Goal: Transaction & Acquisition: Book appointment/travel/reservation

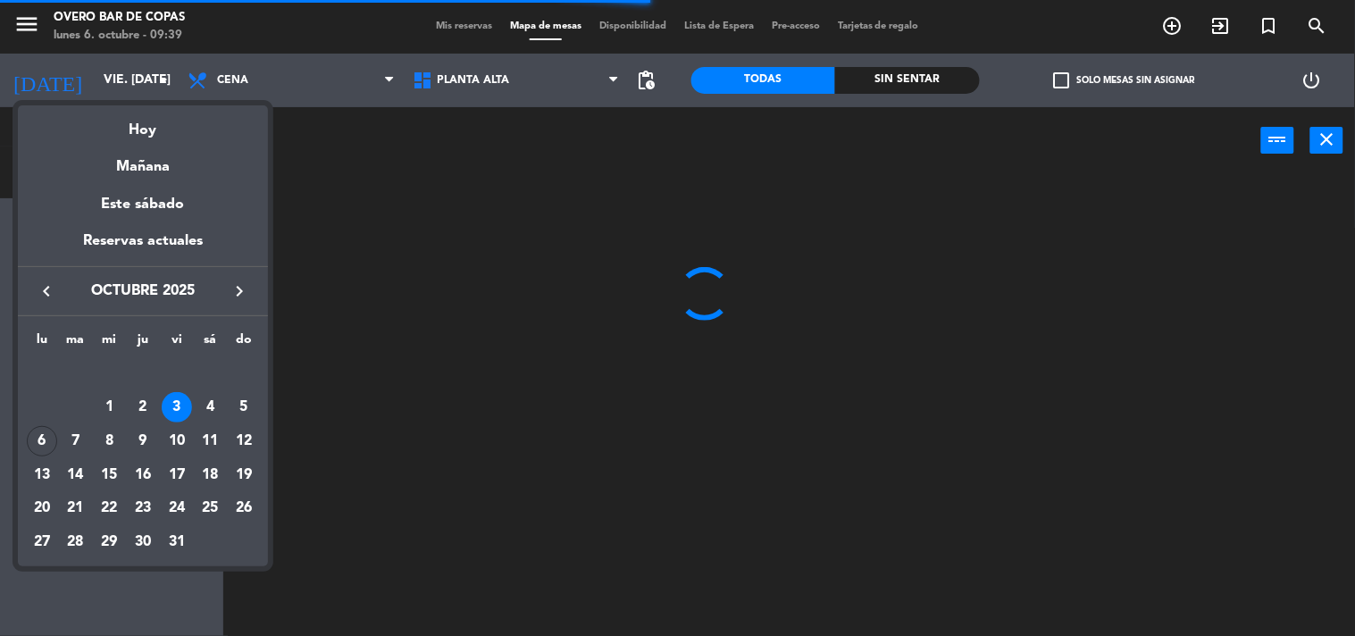
click at [246, 290] on icon "keyboard_arrow_right" at bounding box center [239, 291] width 21 height 21
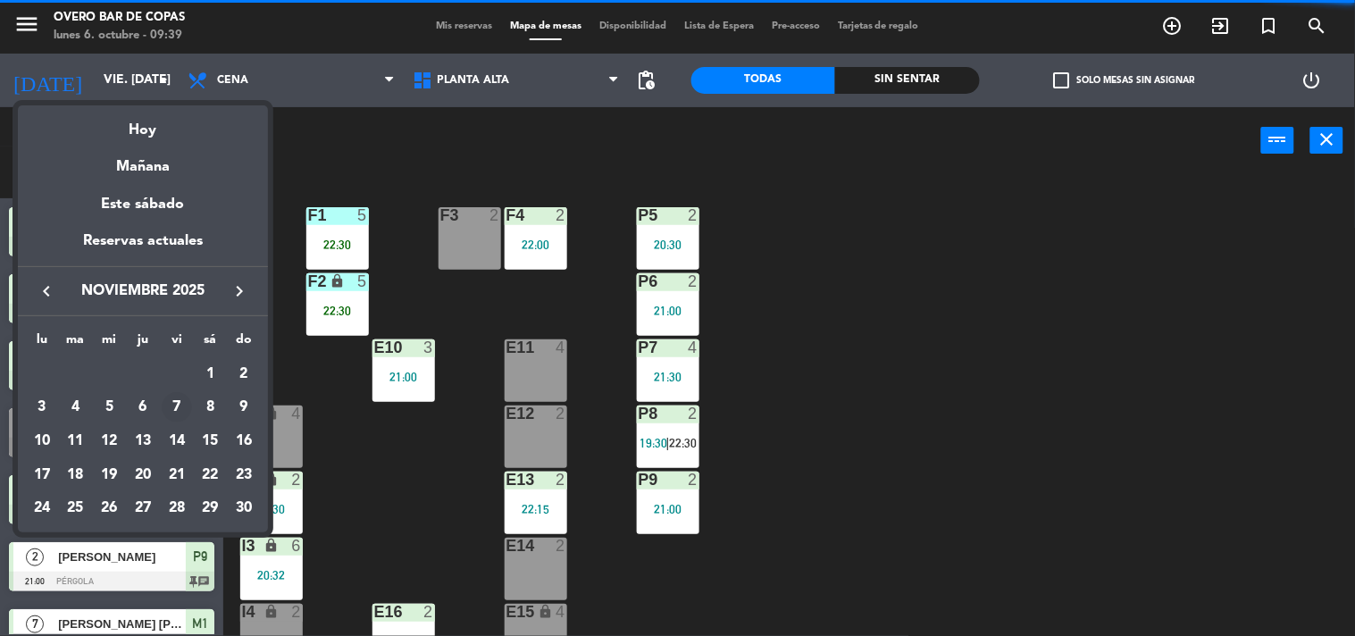
click at [182, 415] on div "7" at bounding box center [177, 407] width 30 height 30
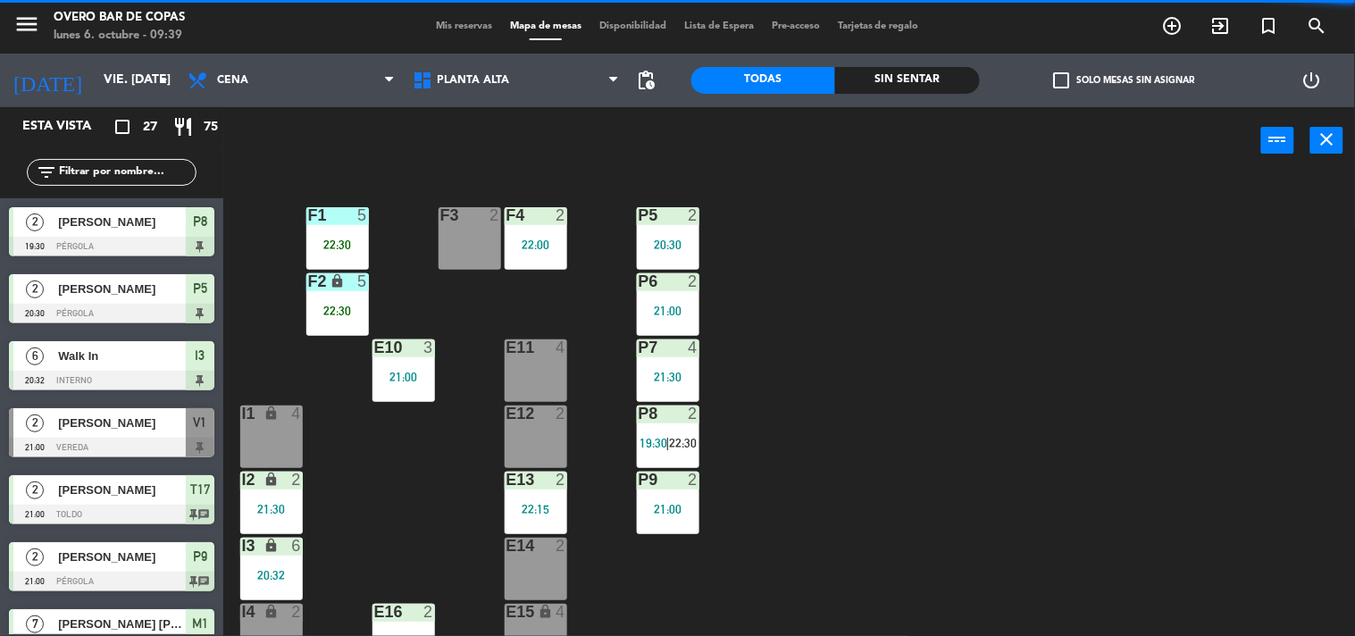
type input "vie. [DATE]"
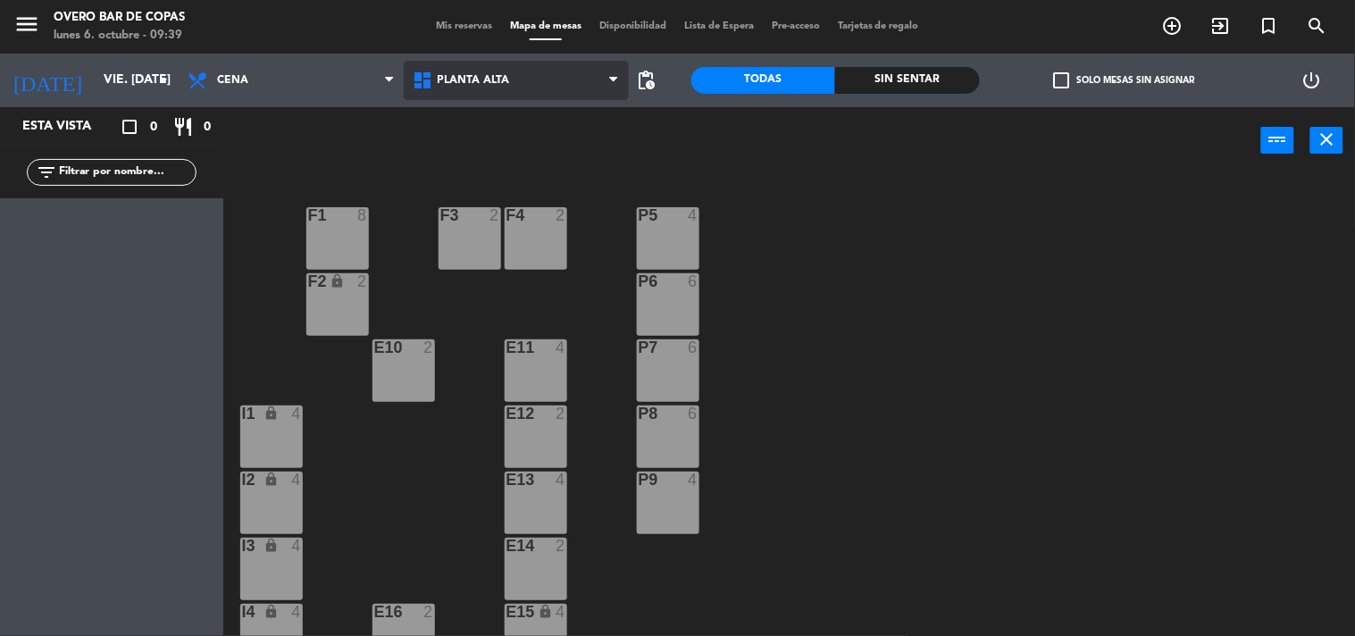
click at [502, 67] on span "Planta Alta" at bounding box center [516, 80] width 225 height 39
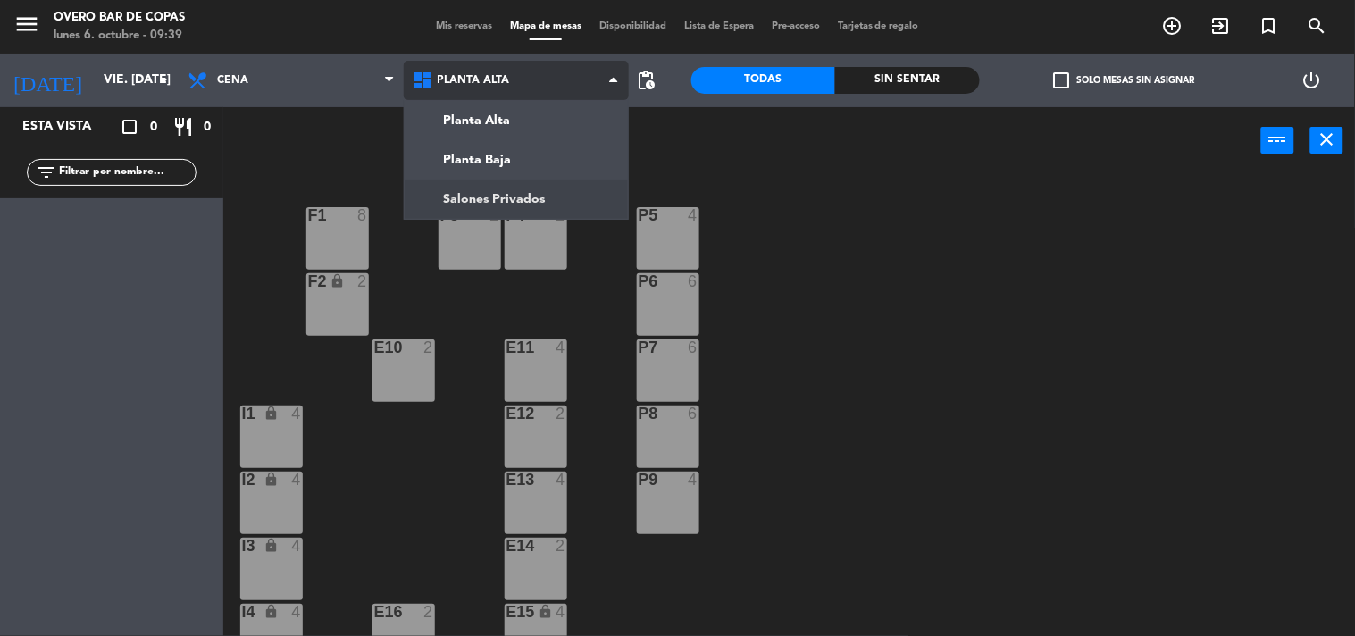
click at [492, 199] on ng-component "menu Overo Bar [PERSON_NAME] lunes 6. octubre - 09:39 Mis reservas Mapa de mesa…" at bounding box center [677, 318] width 1355 height 637
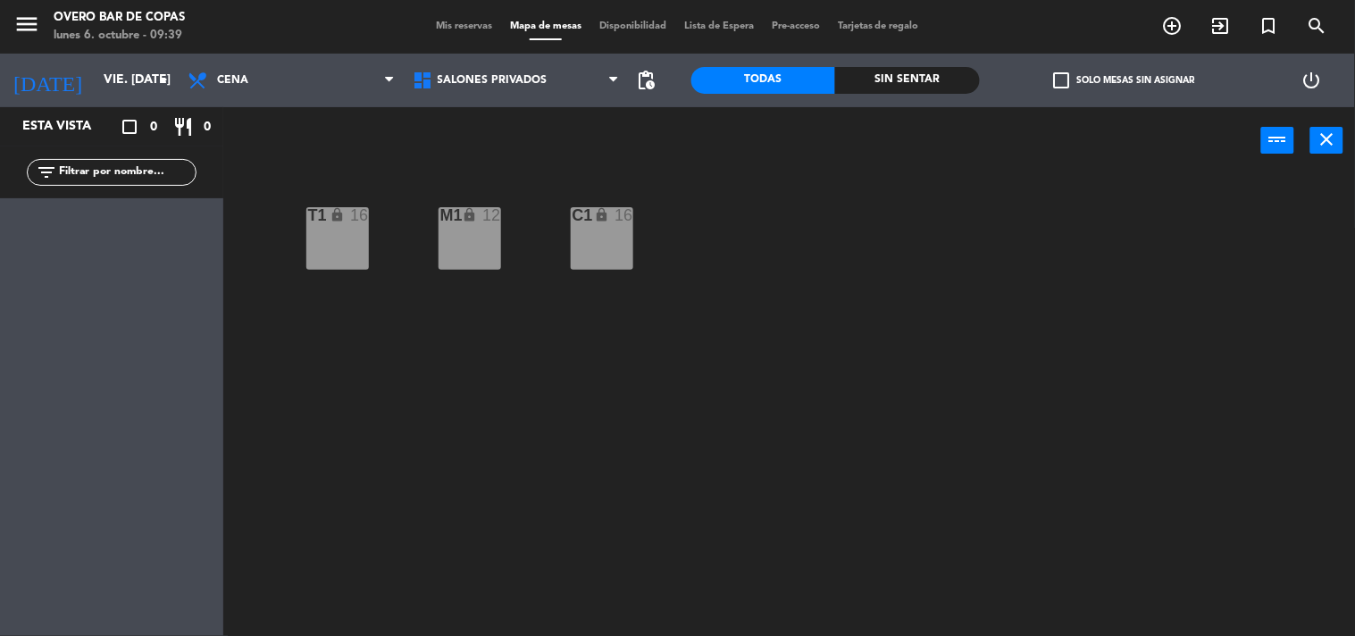
click at [322, 248] on div "T1 lock 16" at bounding box center [337, 238] width 63 height 63
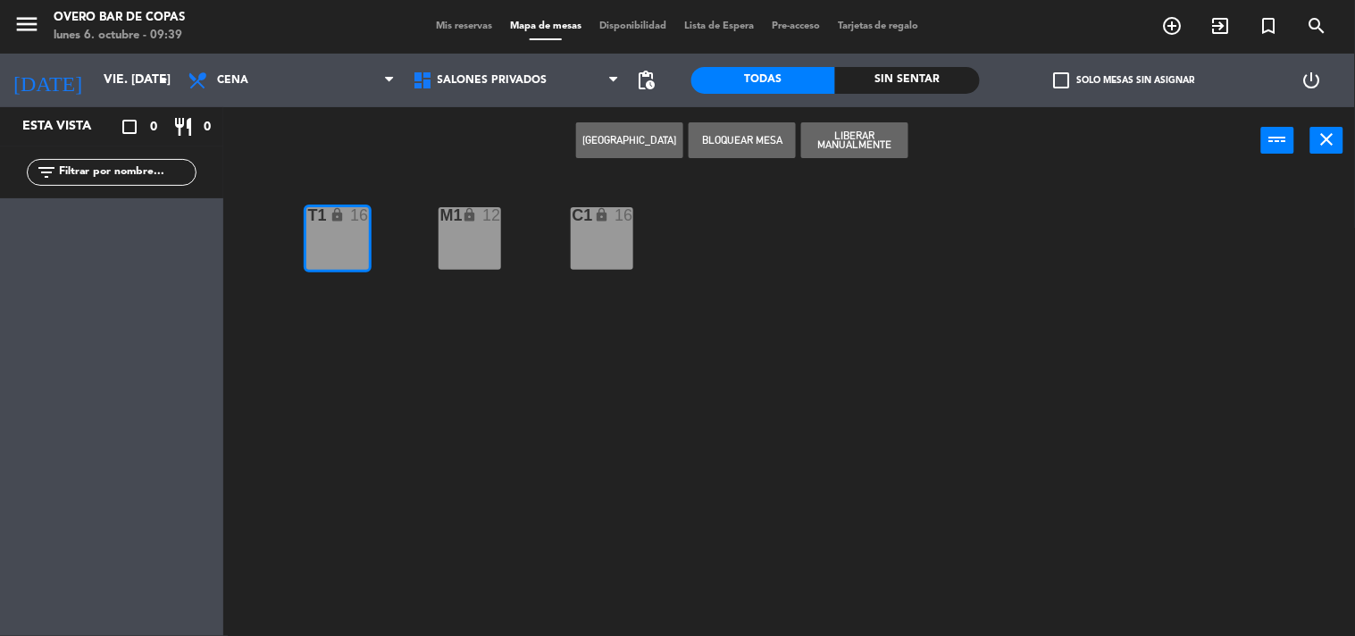
click at [662, 132] on button "[GEOGRAPHIC_DATA]" at bounding box center [629, 140] width 107 height 36
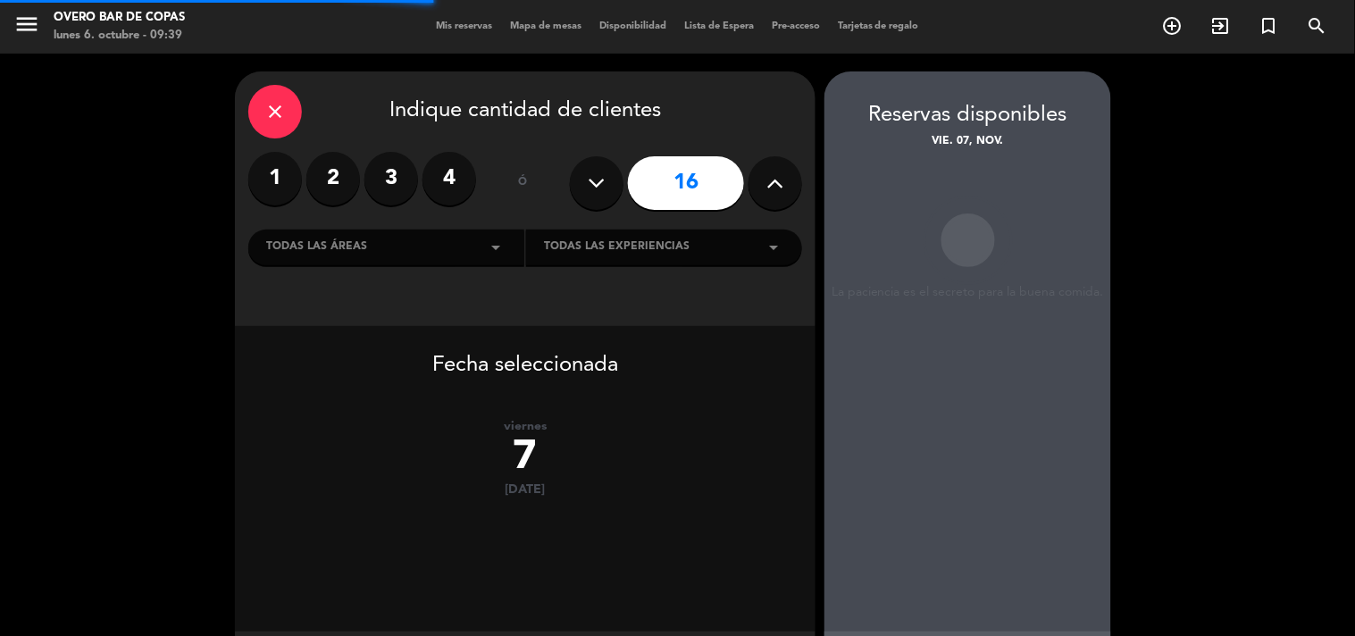
click at [616, 173] on button at bounding box center [597, 183] width 54 height 54
type input "15"
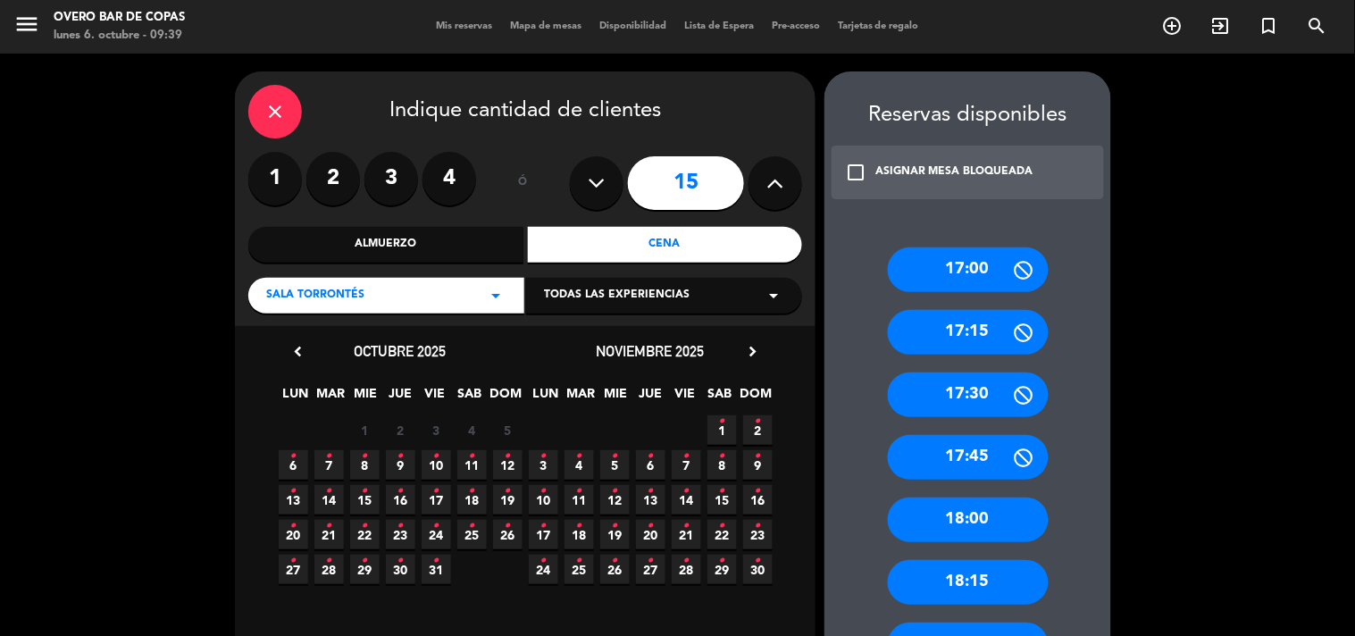
click at [691, 465] on span "7 •" at bounding box center [686, 464] width 29 height 29
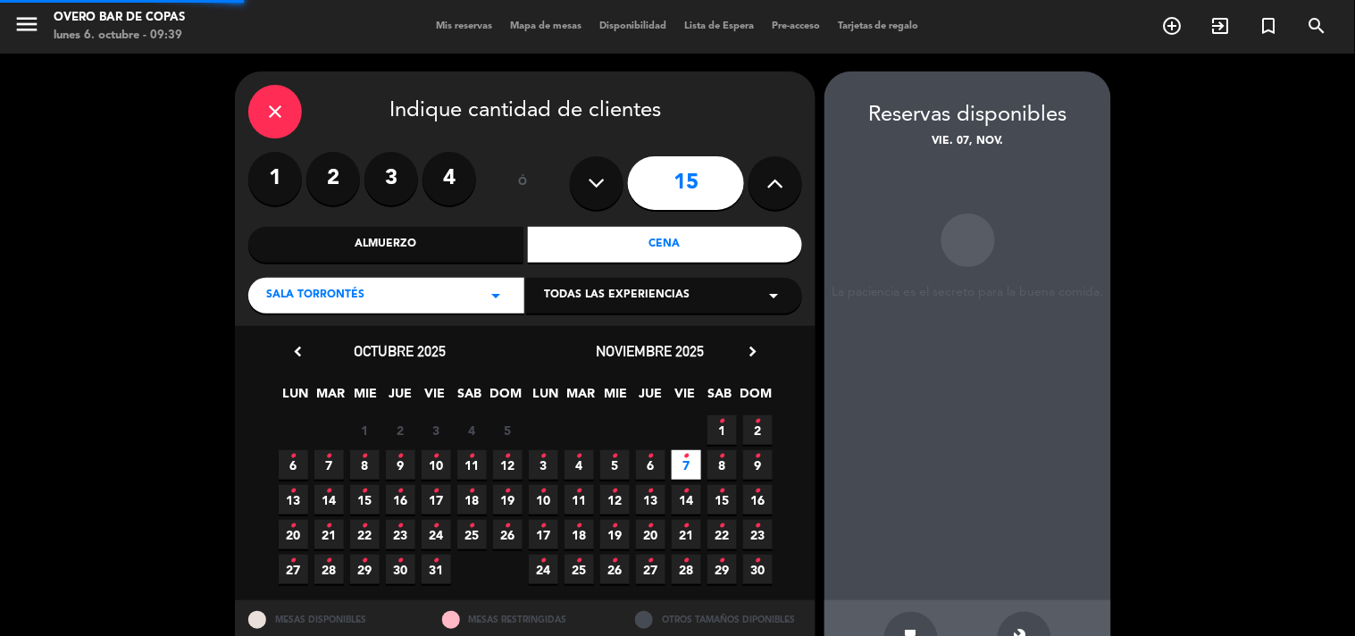
scroll to position [58, 0]
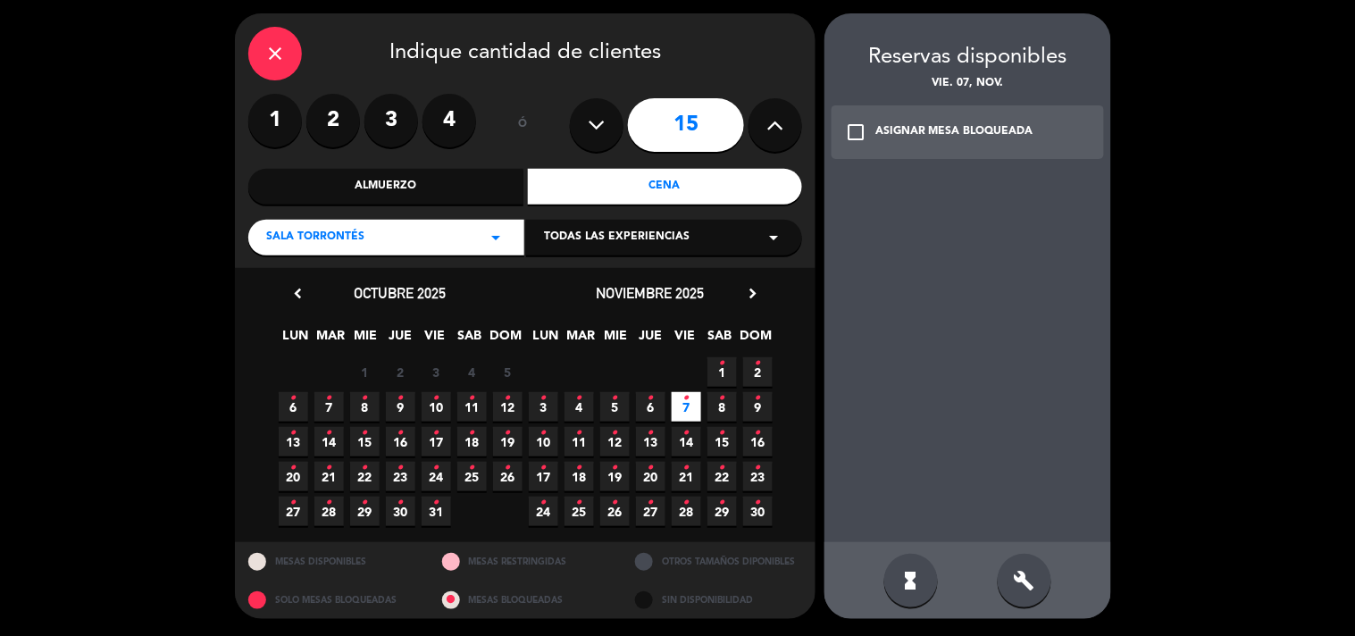
click at [996, 123] on div "ASIGNAR MESA BLOQUEADA" at bounding box center [954, 132] width 158 height 18
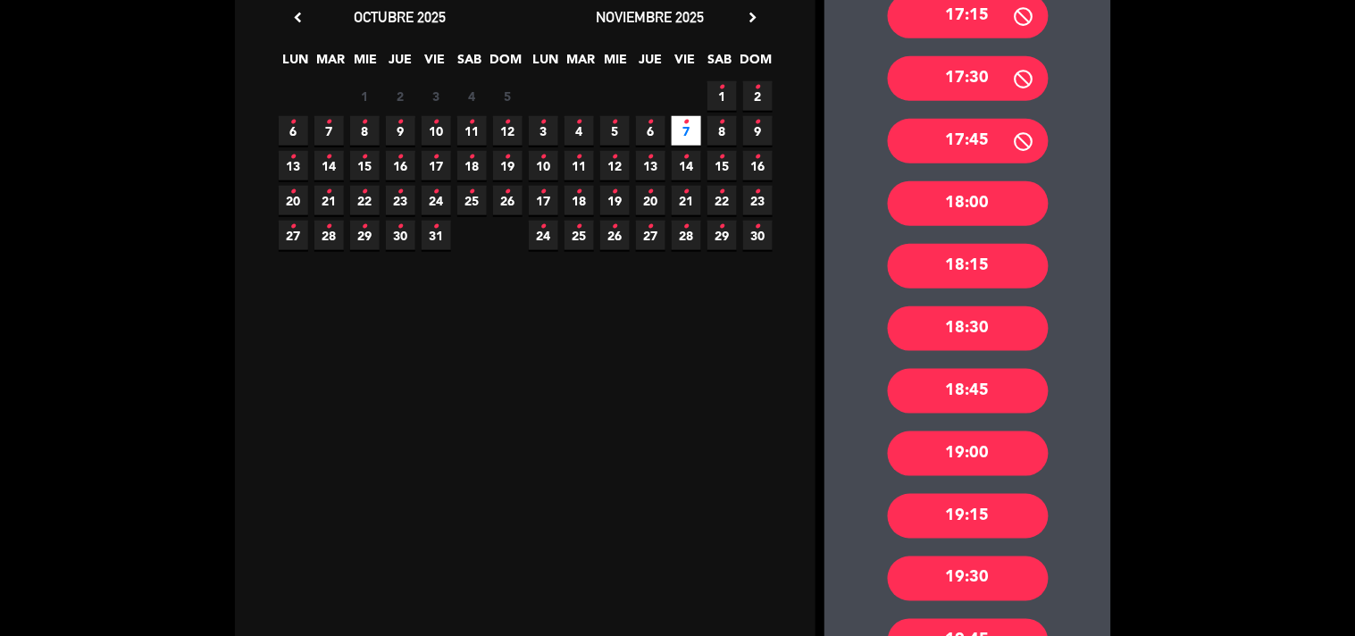
scroll to position [416, 0]
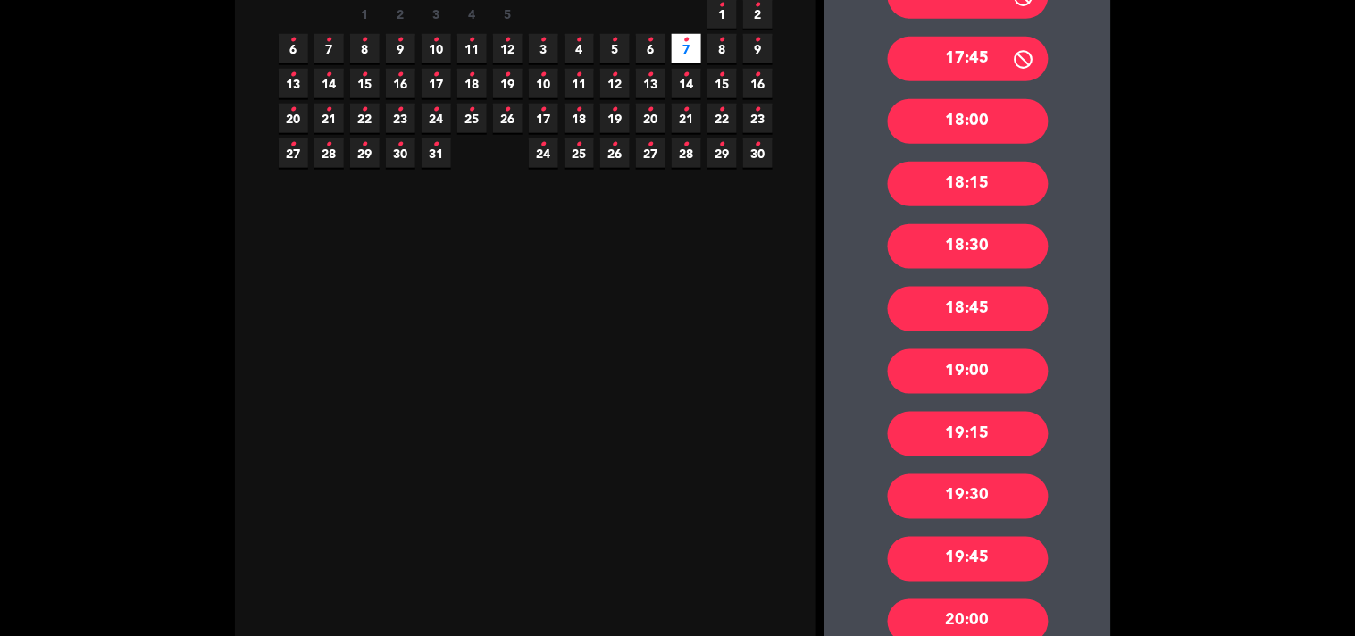
click at [1001, 378] on div "19:00" at bounding box center [968, 371] width 161 height 45
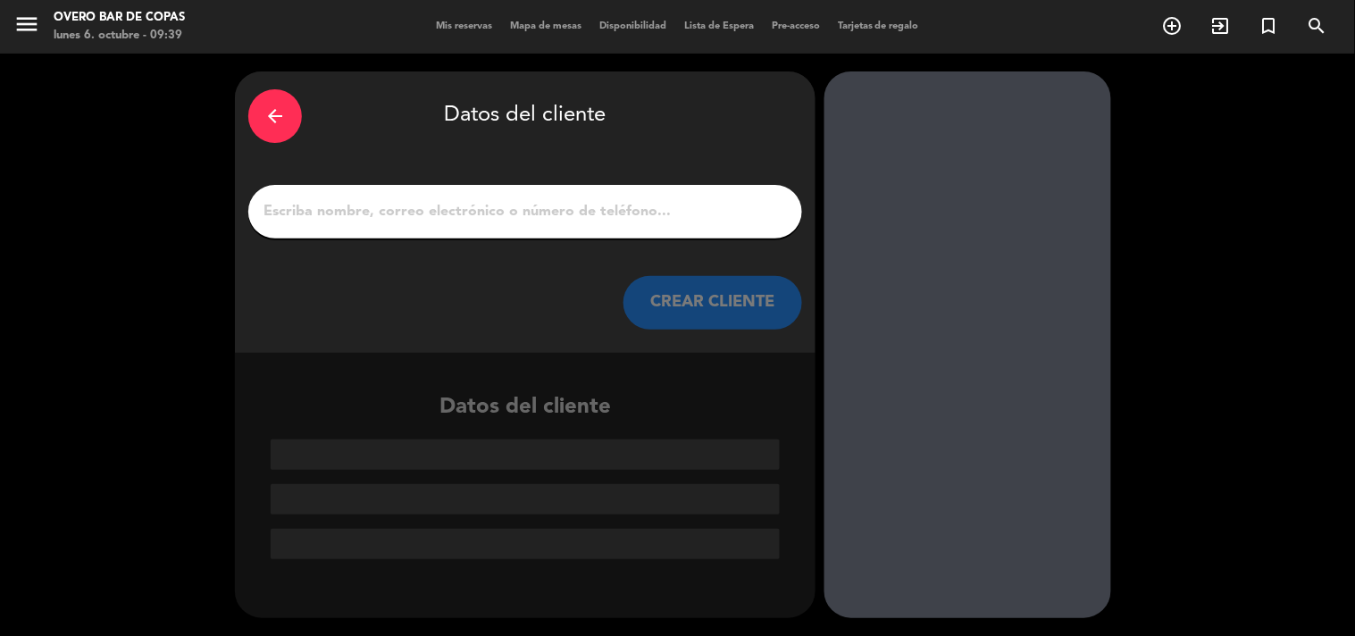
click at [575, 213] on input "1" at bounding box center [525, 211] width 527 height 25
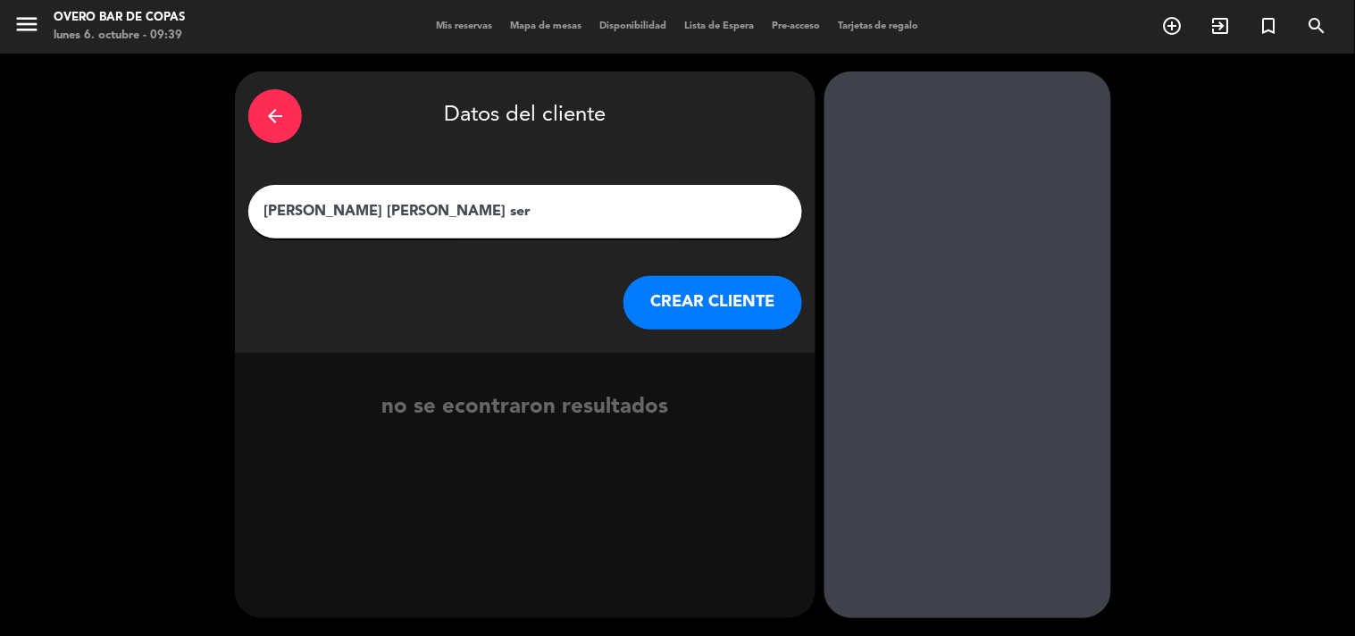
click at [576, 213] on input "[PERSON_NAME] [PERSON_NAME] ser" at bounding box center [525, 211] width 527 height 25
drag, startPoint x: 456, startPoint y: 215, endPoint x: 103, endPoint y: 185, distance: 355.1
click at [103, 185] on div "arrow_back Datos del cliente [PERSON_NAME] [PERSON_NAME] ser [PERSON_NAME] CLIE…" at bounding box center [677, 345] width 1355 height 582
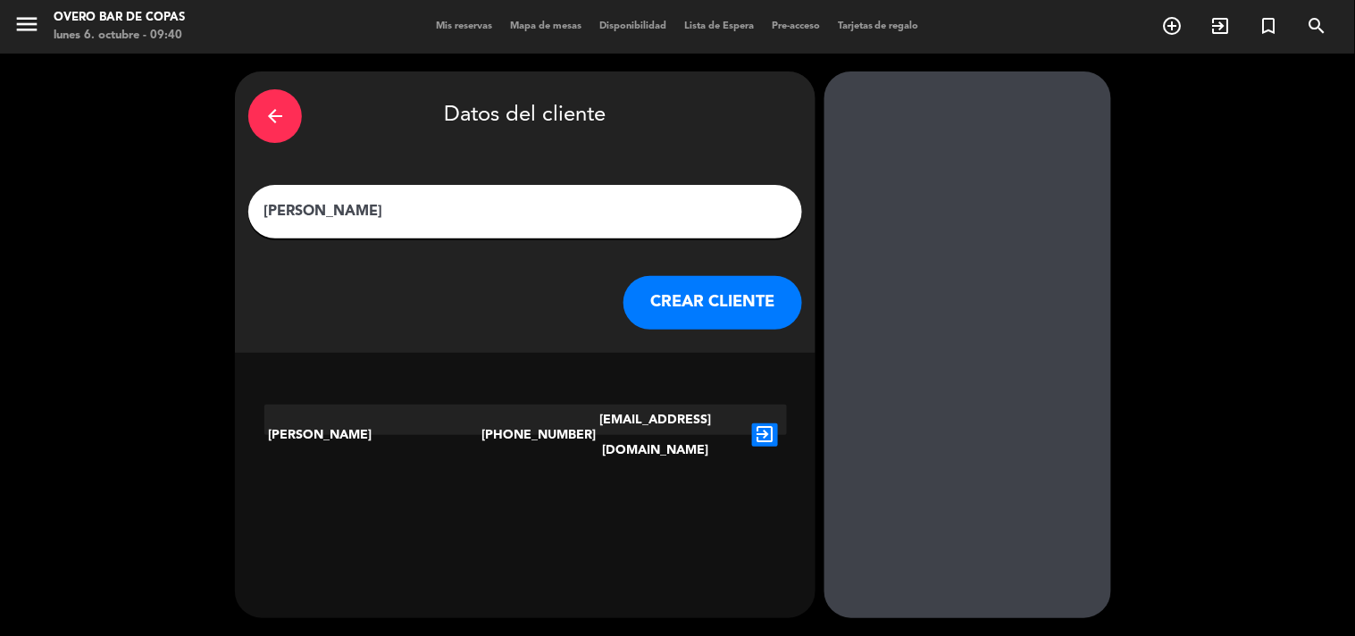
type input "[PERSON_NAME]"
click at [762, 423] on icon "exit_to_app" at bounding box center [765, 434] width 26 height 23
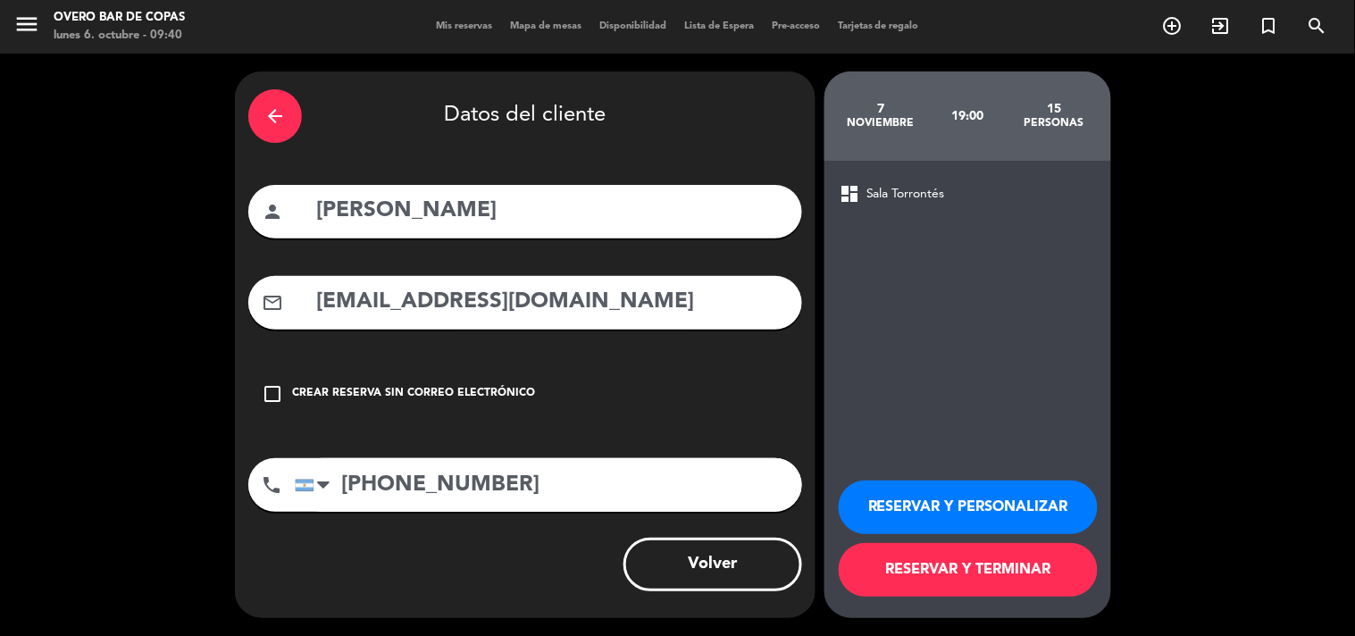
click at [386, 213] on input "[PERSON_NAME]" at bounding box center [551, 211] width 474 height 37
type input "[PERSON_NAME] [PERSON_NAME]"
click at [993, 590] on button "RESERVAR Y TERMINAR" at bounding box center [968, 570] width 259 height 54
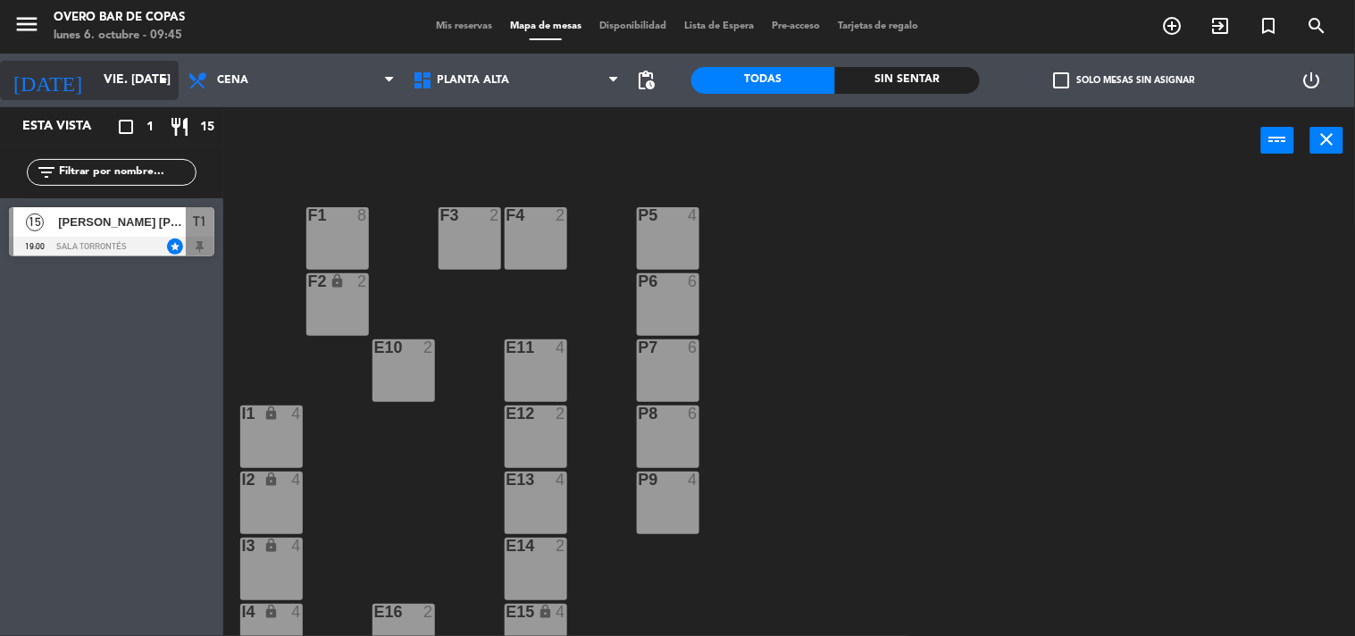
click at [143, 76] on input "vie. [DATE]" at bounding box center [180, 80] width 170 height 32
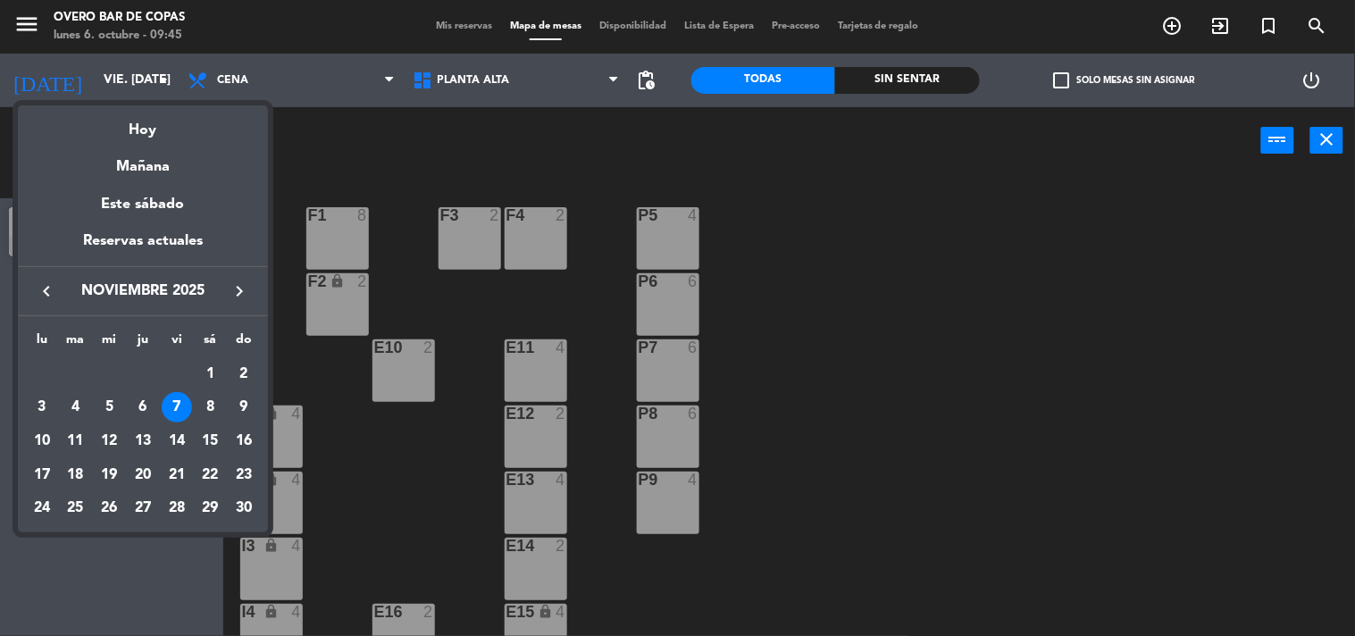
click at [140, 125] on div "Hoy" at bounding box center [143, 123] width 250 height 37
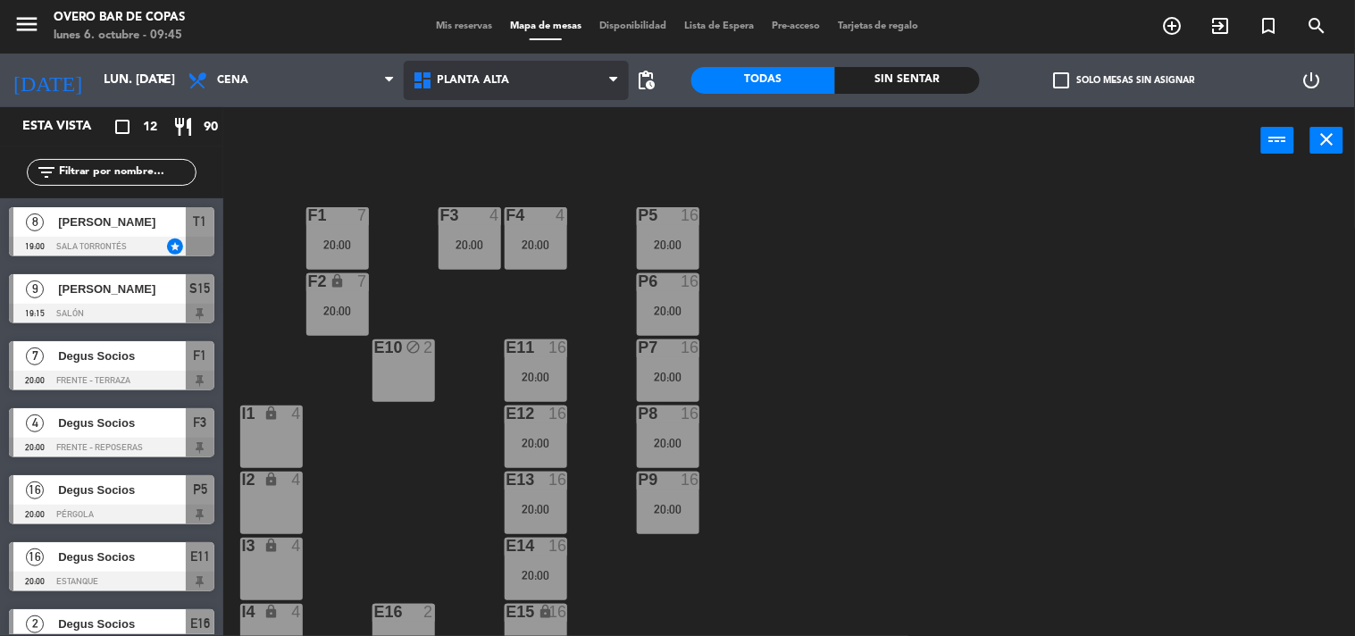
click at [442, 87] on span "Planta Alta" at bounding box center [516, 80] width 225 height 39
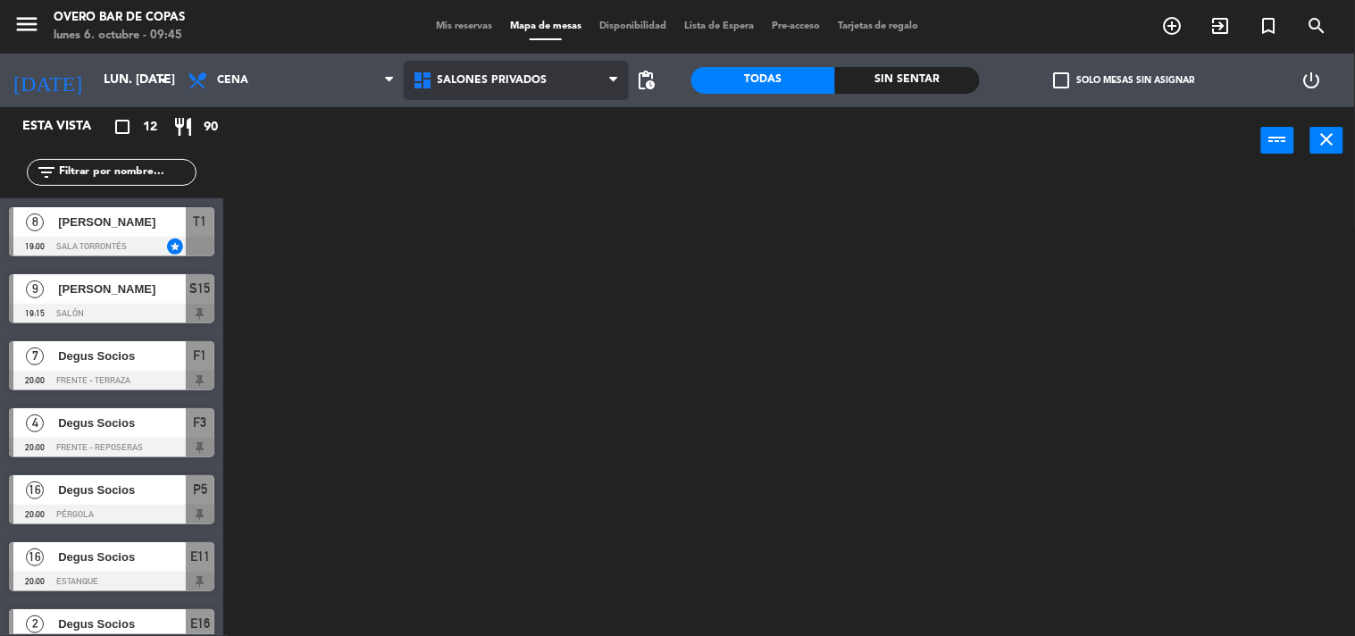
click at [487, 195] on ng-component "menu Overo Bar [PERSON_NAME] lunes 6. octubre - 09:45 Mis reservas Mapa de mesa…" at bounding box center [677, 318] width 1355 height 637
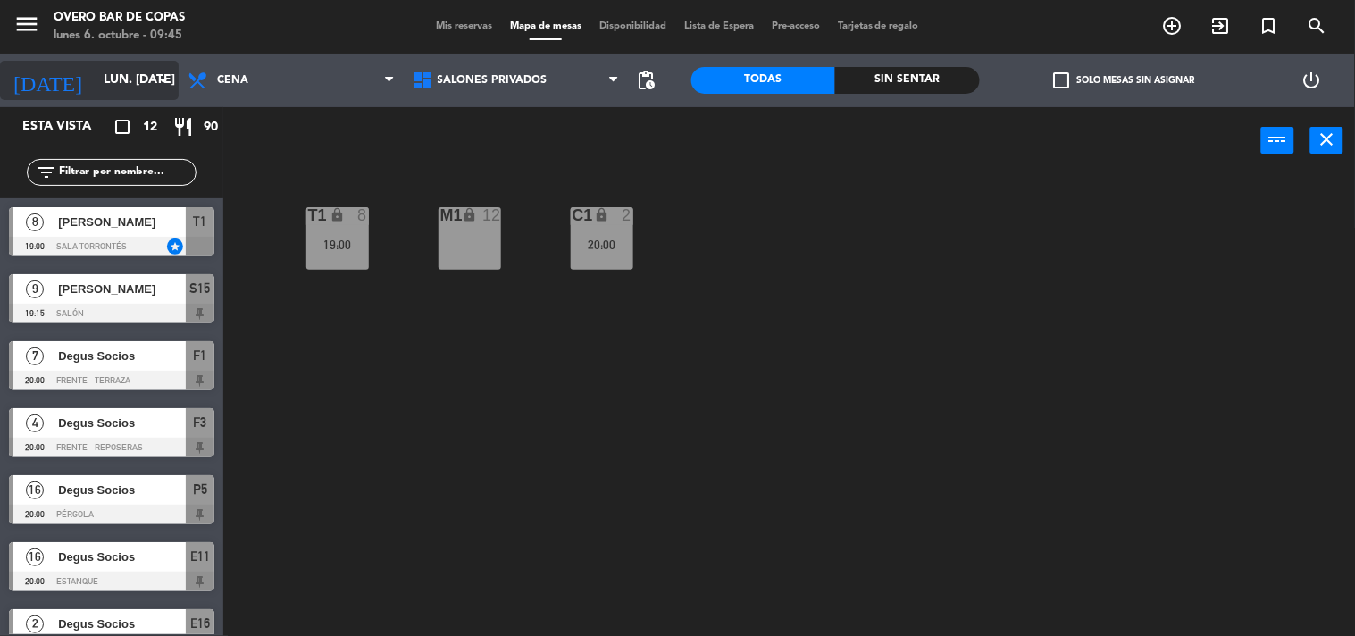
click at [127, 73] on input "lun. [DATE]" at bounding box center [180, 80] width 170 height 32
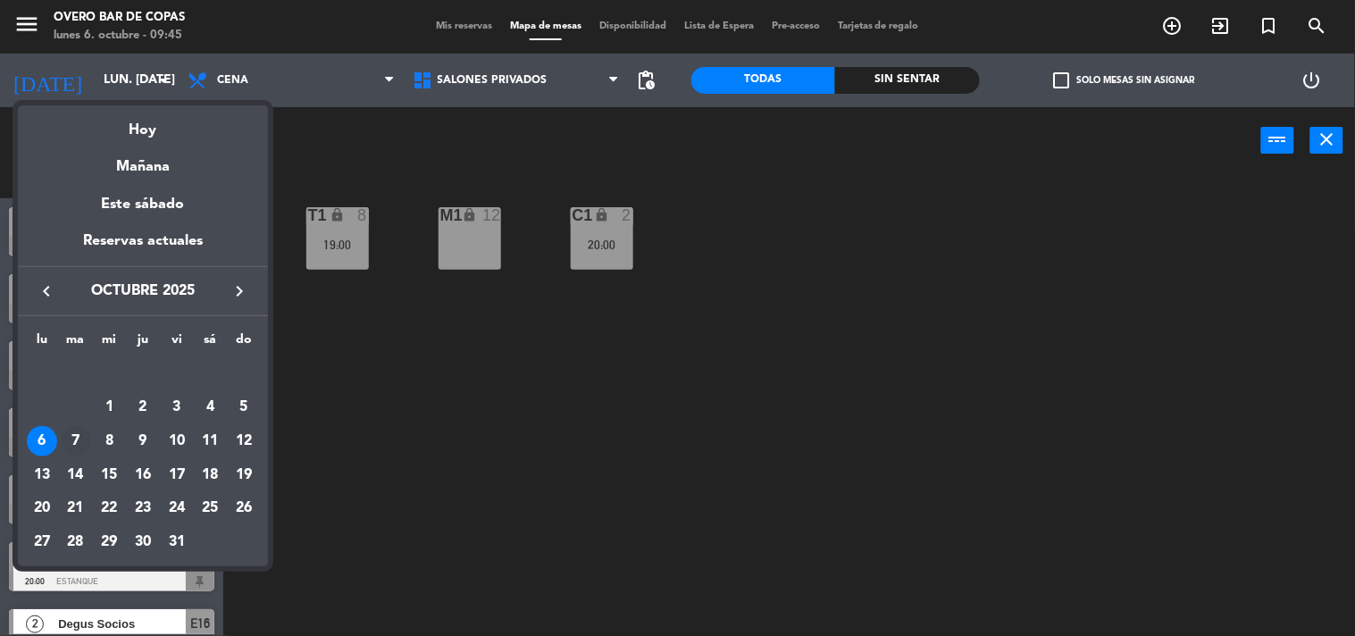
click at [81, 443] on div "7" at bounding box center [76, 441] width 30 height 30
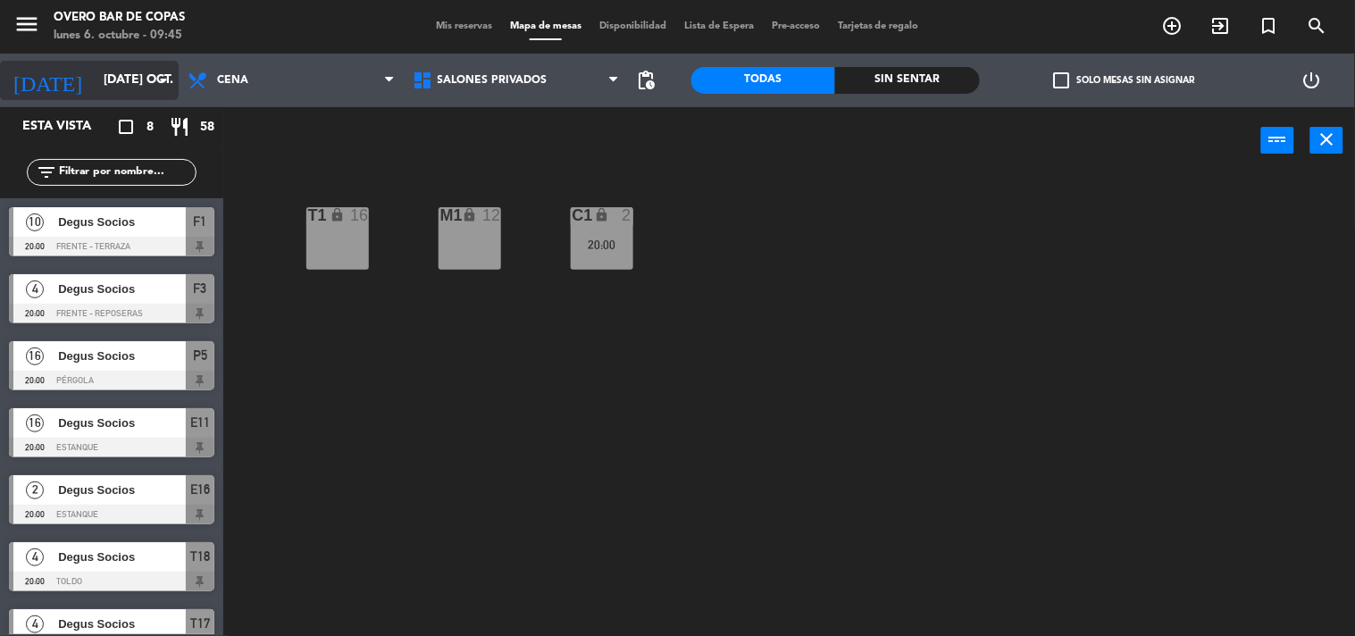
click at [139, 74] on input "[DATE] oct." at bounding box center [180, 80] width 170 height 32
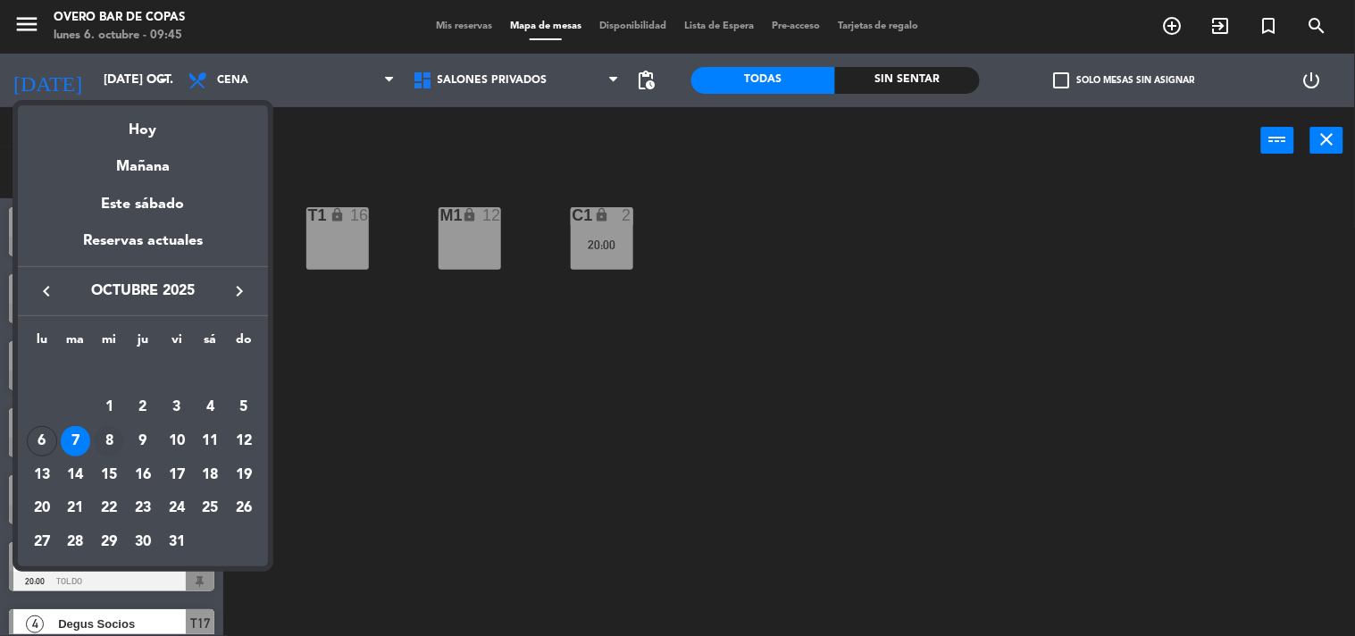
click at [112, 438] on div "8" at bounding box center [109, 441] width 30 height 30
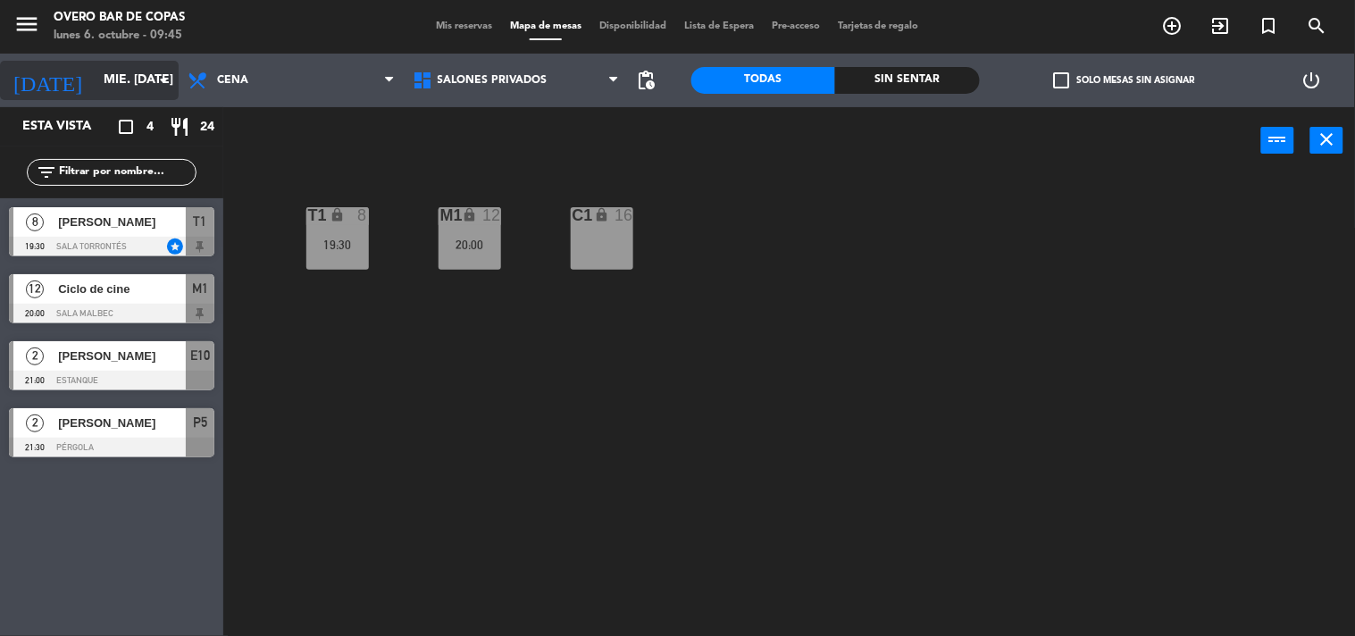
click at [108, 89] on input "mié. [DATE]" at bounding box center [180, 80] width 170 height 32
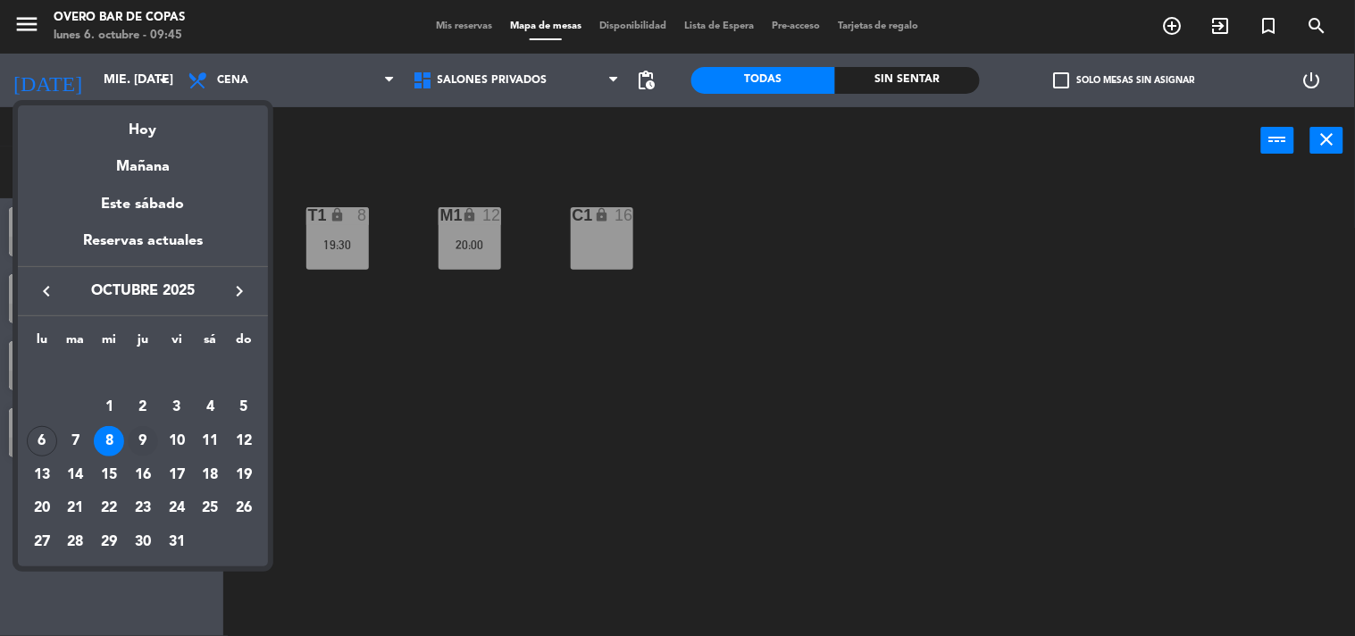
click at [146, 443] on div "9" at bounding box center [143, 441] width 30 height 30
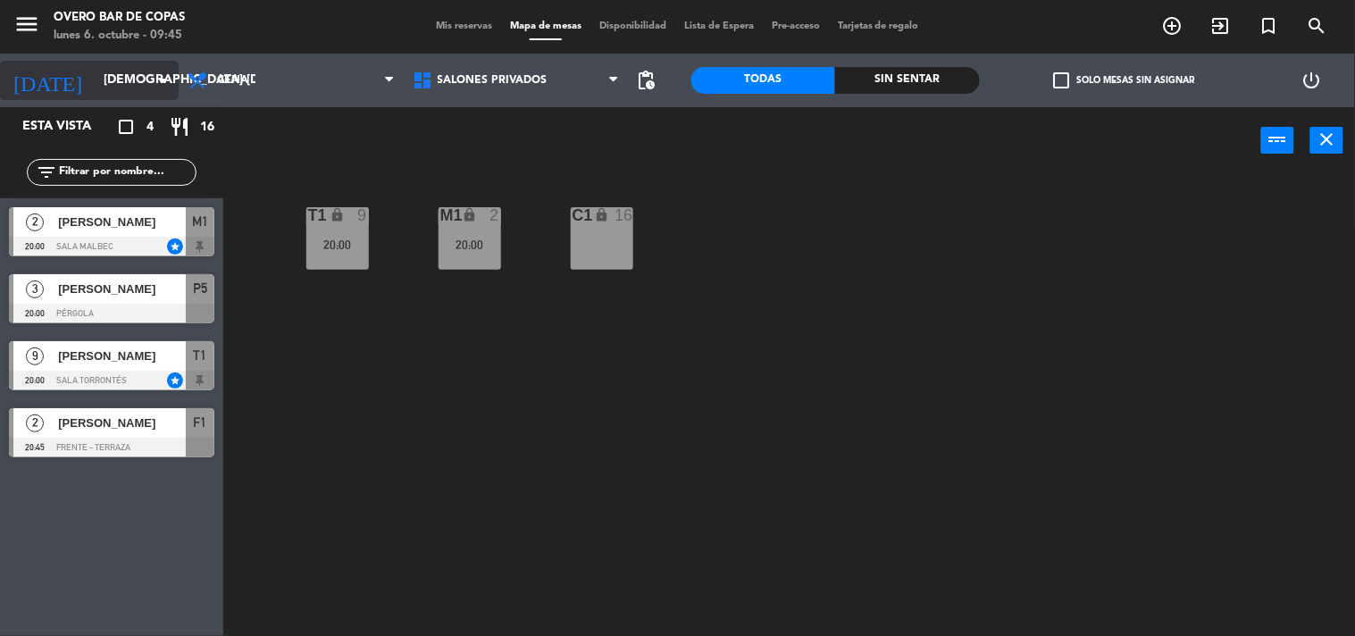
click at [143, 78] on input "[DEMOGRAPHIC_DATA] [DATE]" at bounding box center [180, 80] width 170 height 32
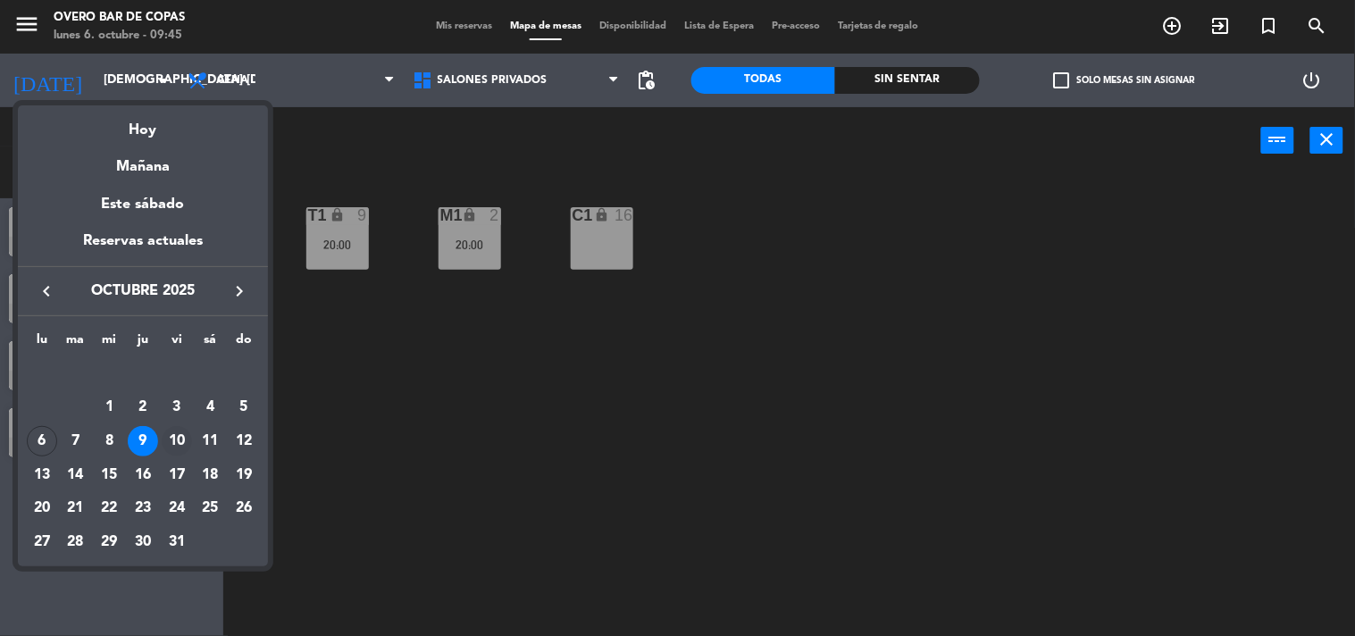
click at [179, 445] on div "10" at bounding box center [177, 441] width 30 height 30
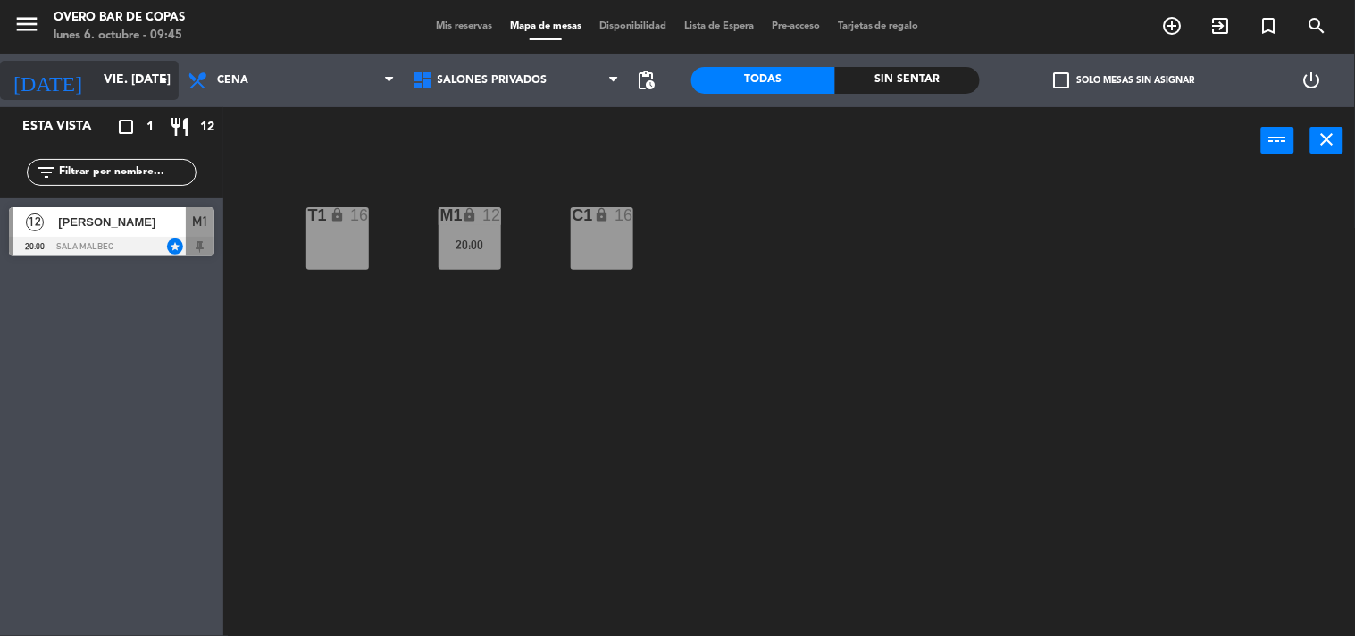
click at [101, 89] on input "vie. [DATE]" at bounding box center [180, 80] width 170 height 32
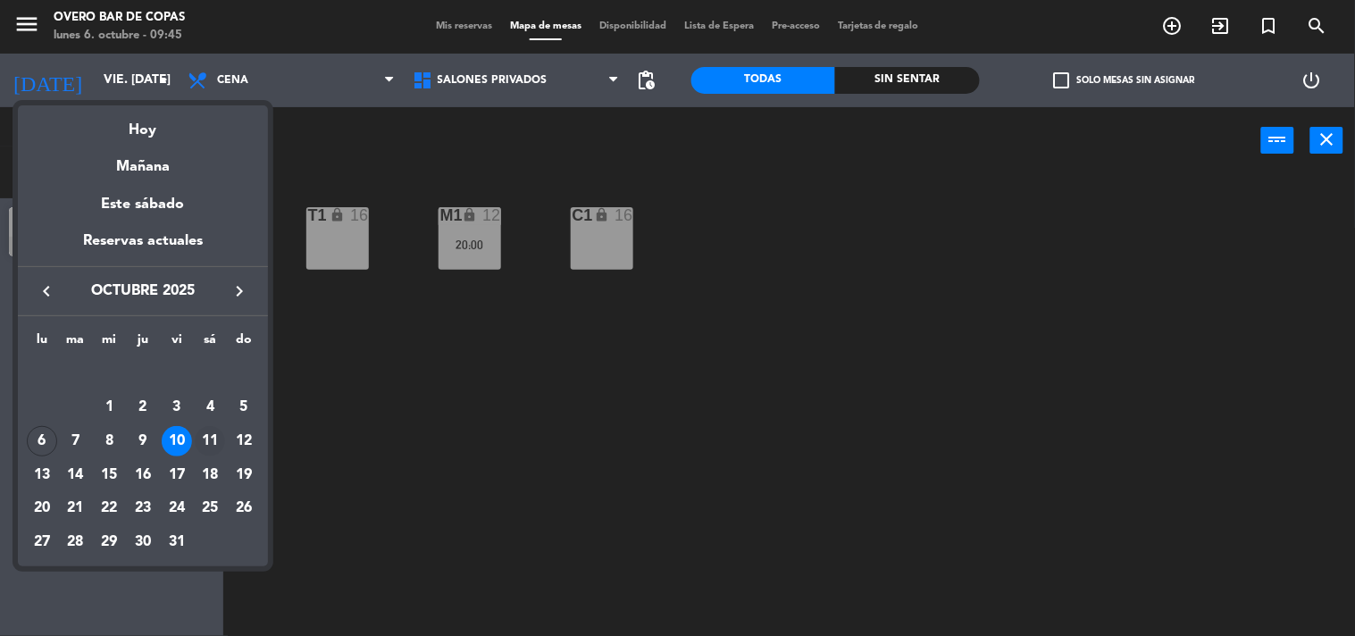
click at [210, 451] on div "11" at bounding box center [210, 441] width 30 height 30
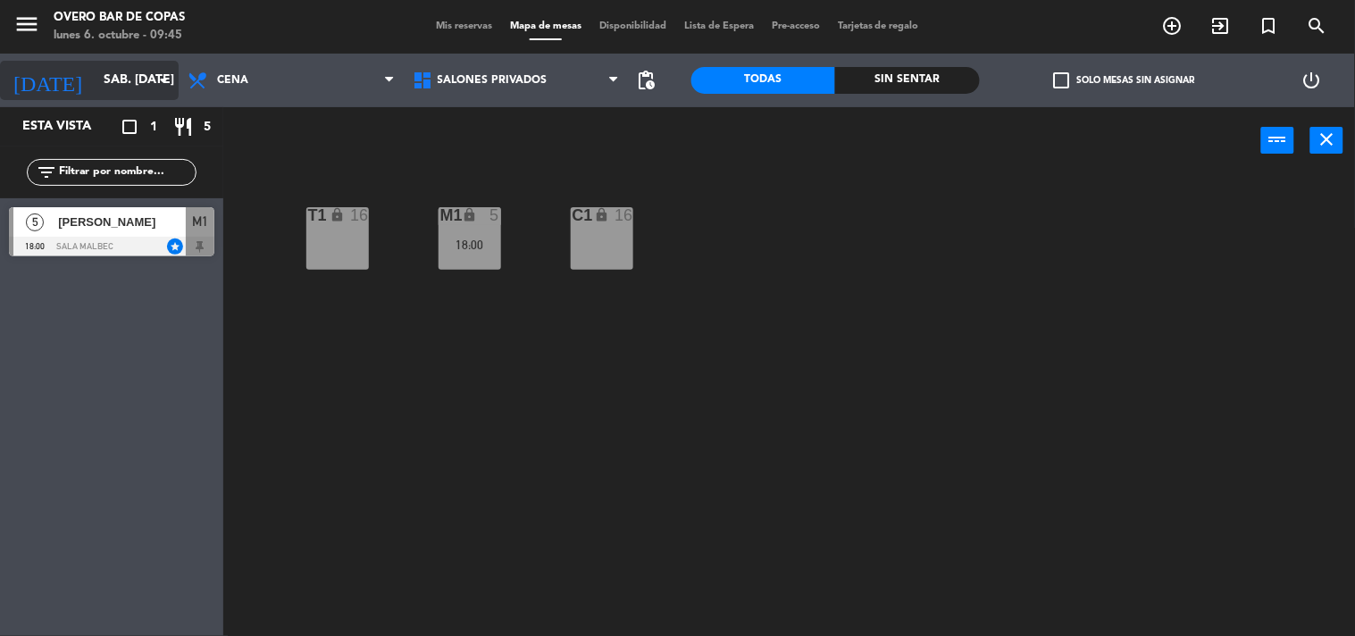
click at [130, 71] on input "sáb. [DATE]" at bounding box center [180, 80] width 170 height 32
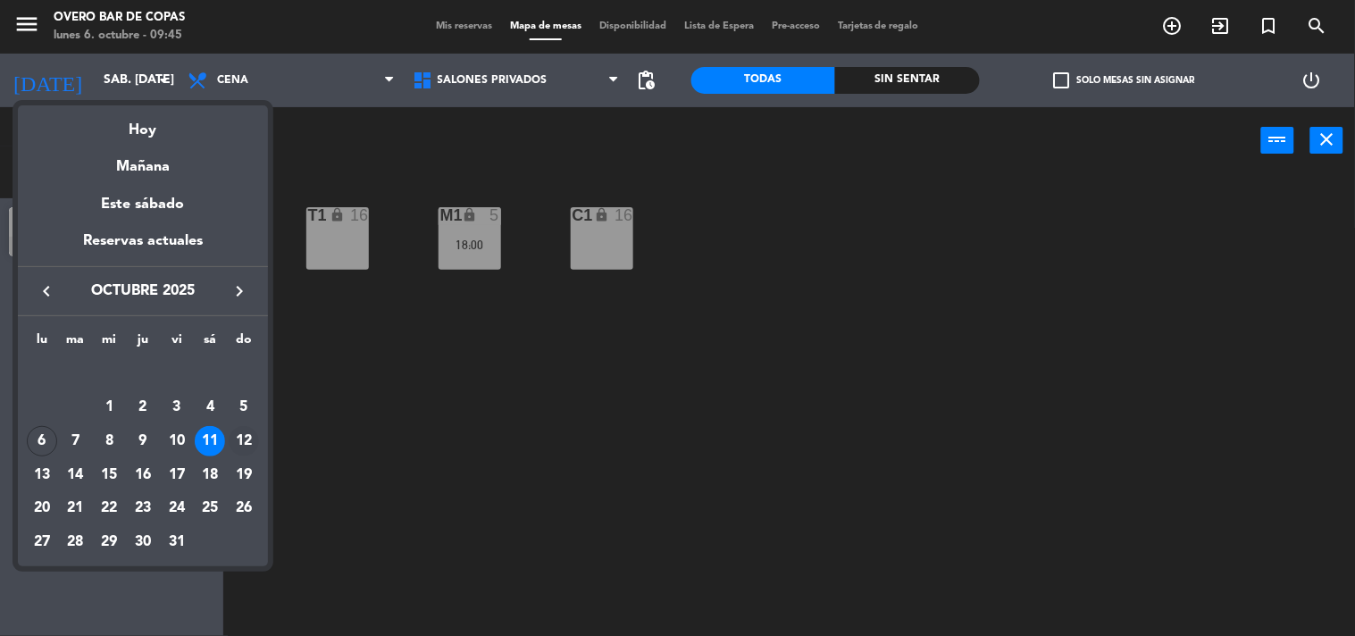
click at [243, 439] on div "12" at bounding box center [244, 441] width 30 height 30
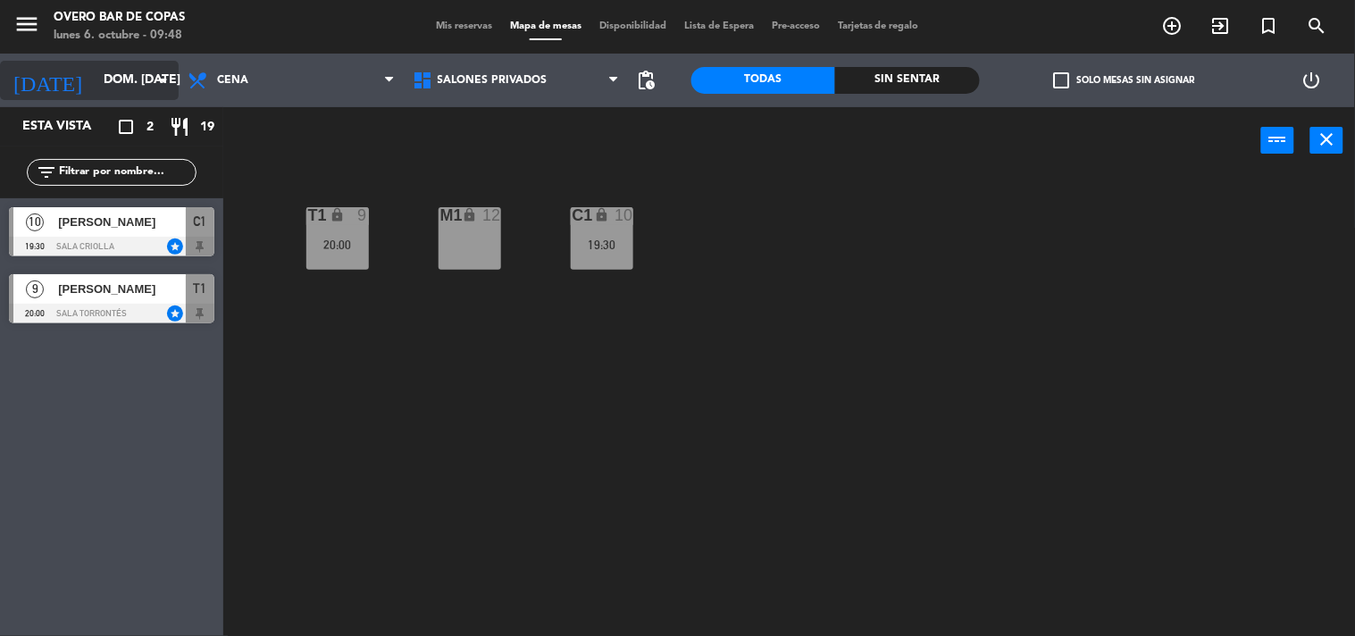
click at [138, 64] on input "dom. [DATE]" at bounding box center [180, 80] width 170 height 32
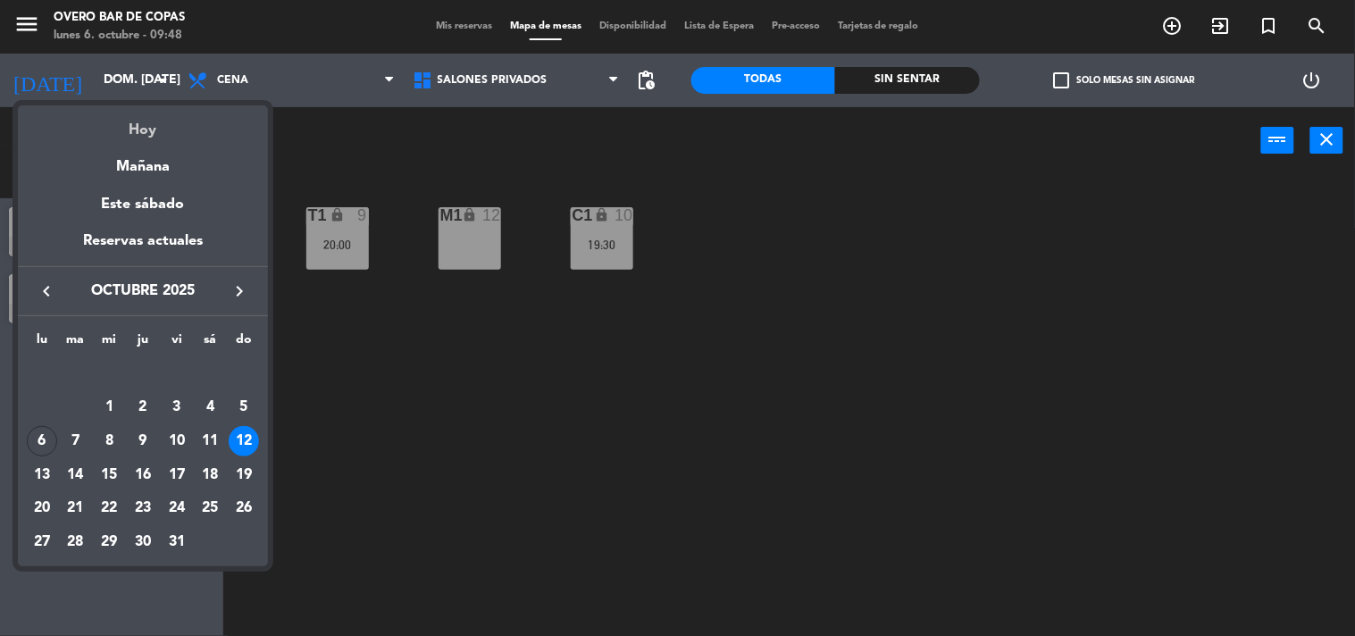
click at [139, 136] on div "Hoy" at bounding box center [143, 123] width 250 height 37
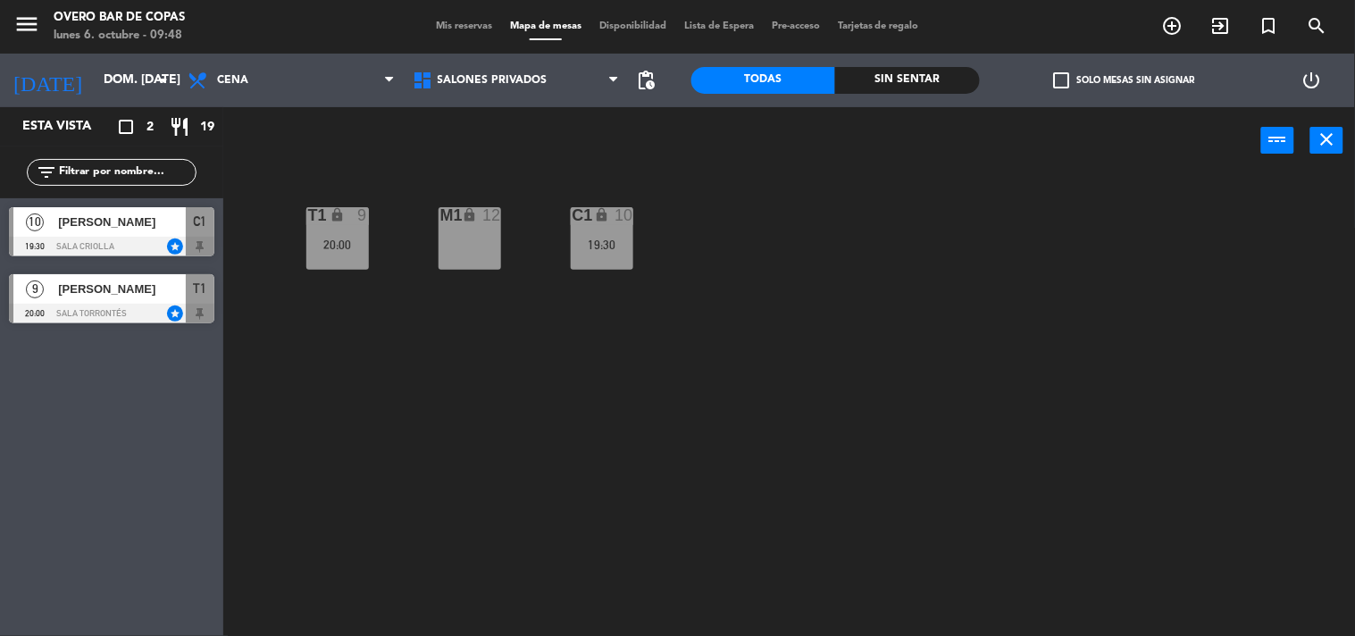
type input "lun. [DATE]"
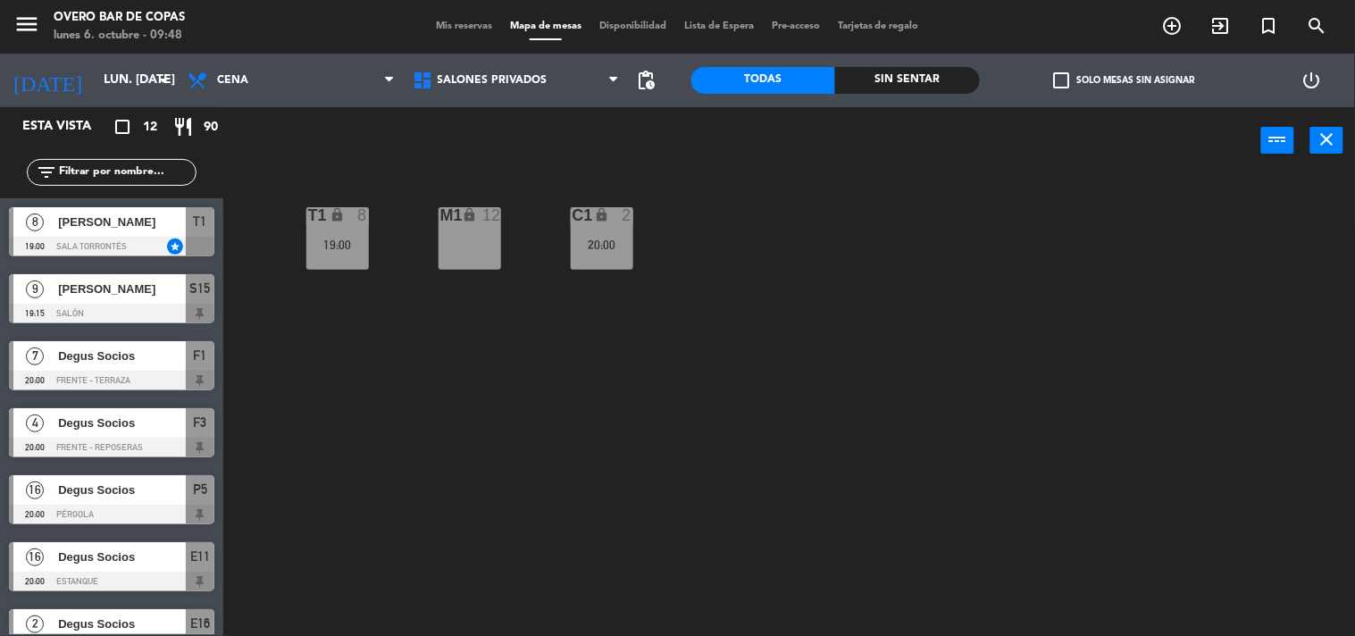
click at [138, 235] on div "[PERSON_NAME]" at bounding box center [121, 221] width 130 height 29
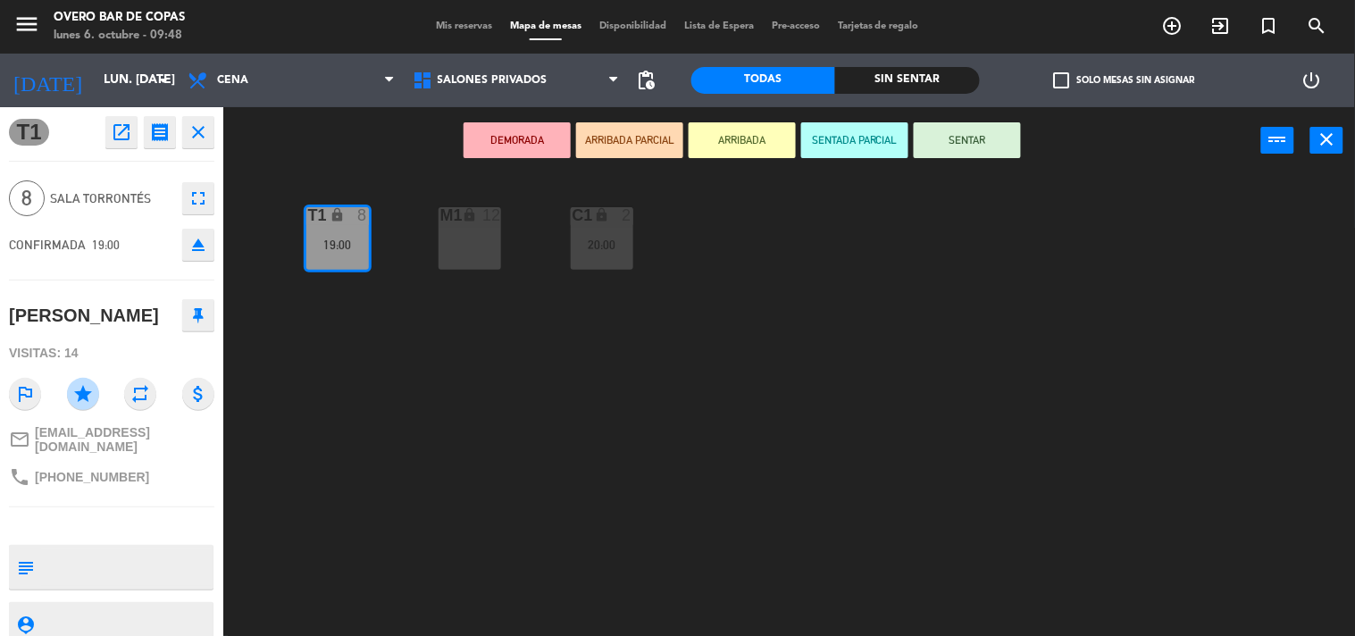
click at [396, 409] on div "T1 lock 8 19:00 M1 lock 12 C1 lock 2 20:00" at bounding box center [796, 406] width 1118 height 462
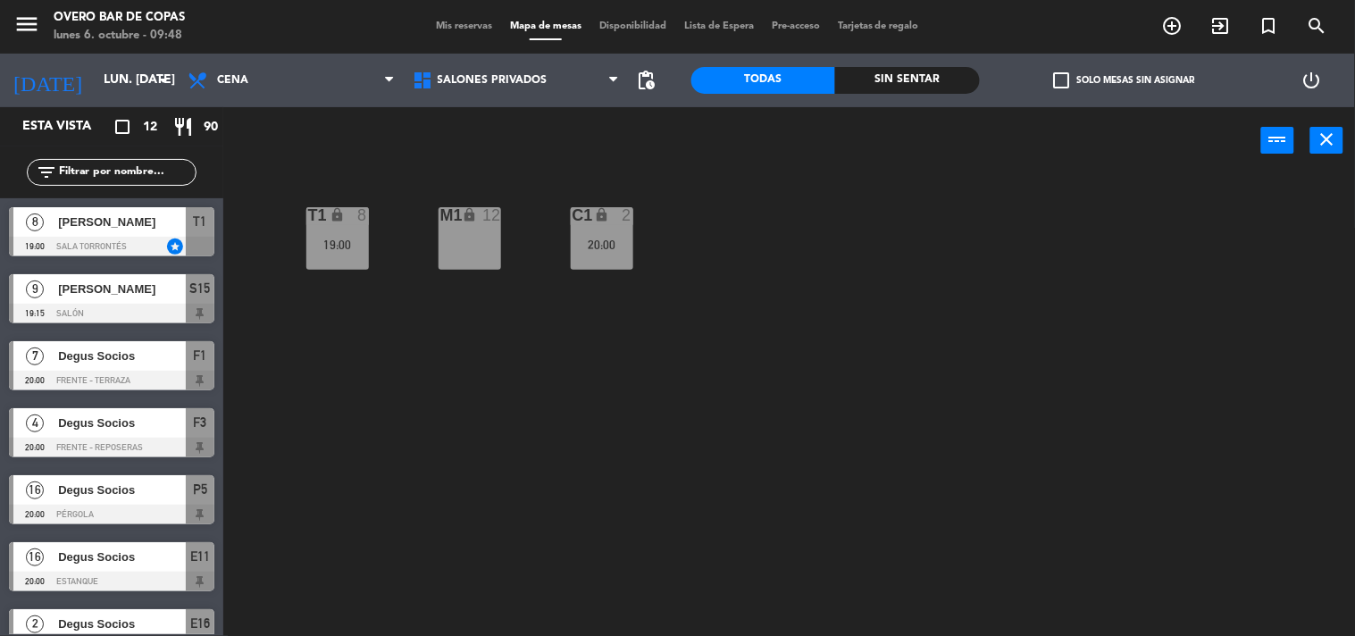
click at [128, 309] on div at bounding box center [111, 314] width 205 height 20
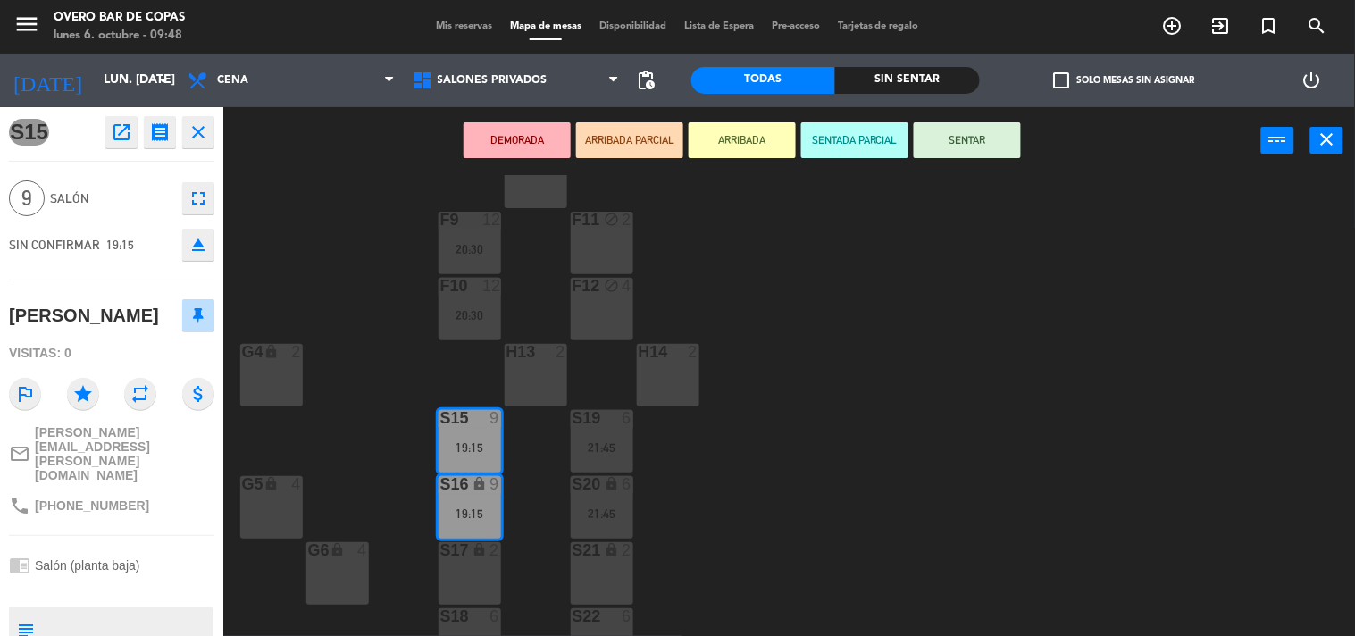
scroll to position [137, 0]
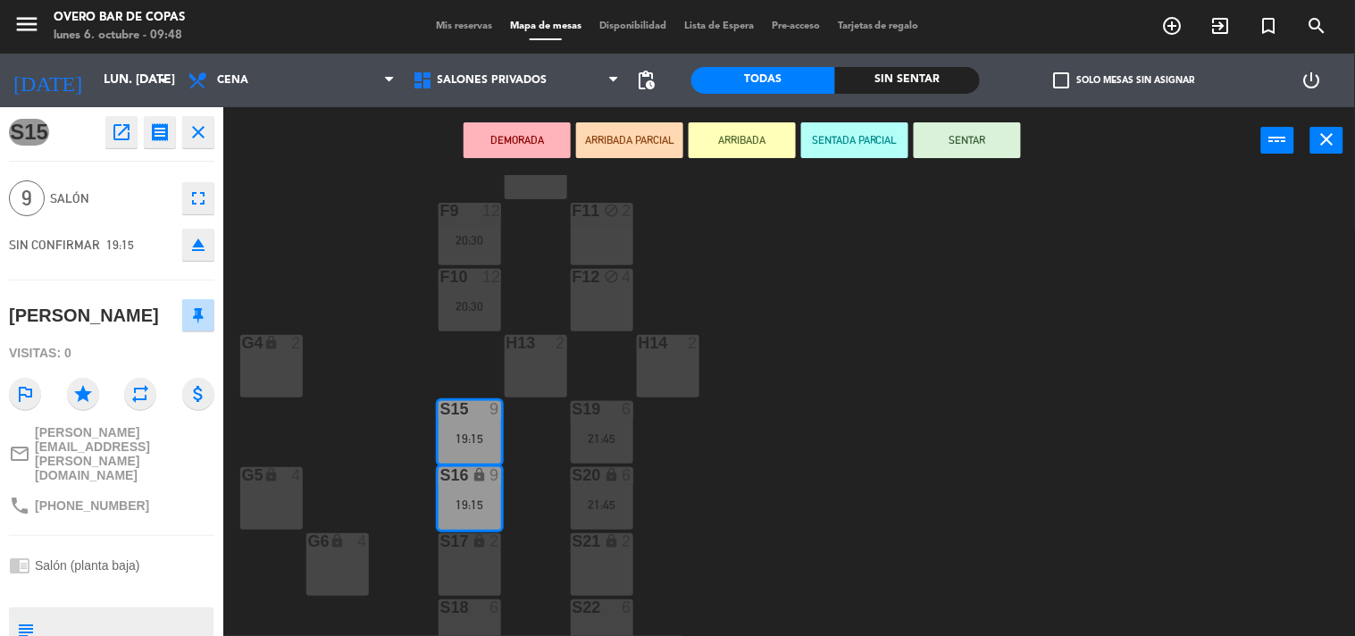
click at [807, 355] on div "V1 lock 4 V2 lock 4 V3 lock 4 F8 block 2 F9 12 20:30 F11 block 2 F10 12 20:30 F…" at bounding box center [796, 406] width 1118 height 462
